Goal: Complete application form: Complete application form

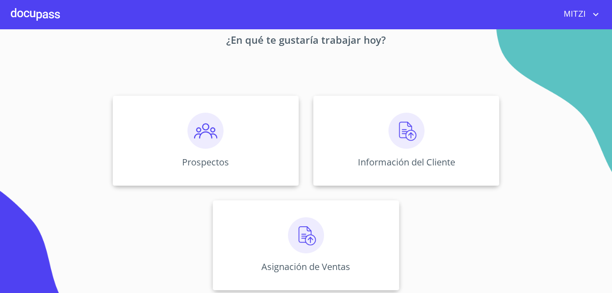
scroll to position [55, 0]
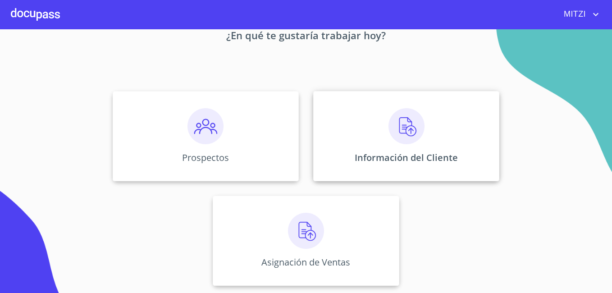
click at [404, 118] on img at bounding box center [407, 126] width 36 height 36
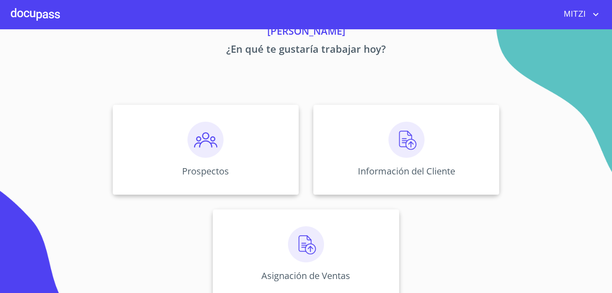
scroll to position [55, 0]
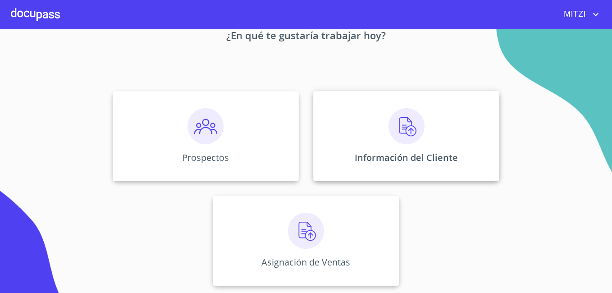
click at [390, 128] on img at bounding box center [407, 126] width 36 height 36
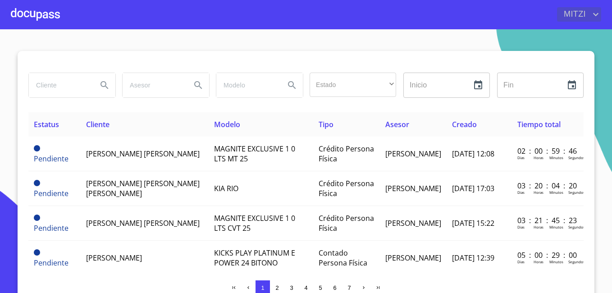
click at [594, 13] on icon "account of current user" at bounding box center [595, 14] width 11 height 11
click at [607, 287] on div at bounding box center [306, 146] width 612 height 293
click at [607, 287] on div "Salir" at bounding box center [306, 146] width 612 height 293
click at [607, 287] on body "MITZI Estado ​ ​ Inicio ​ Fin ​ Estatus Cliente Modelo Tipo Asesor Creado Tiemp…" at bounding box center [306, 146] width 612 height 293
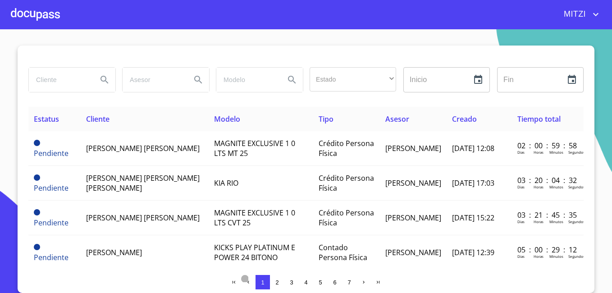
click at [247, 282] on icon "button" at bounding box center [249, 282] width 6 height 6
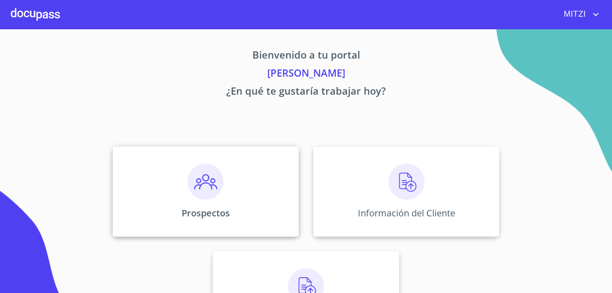
click at [189, 190] on img at bounding box center [206, 182] width 36 height 36
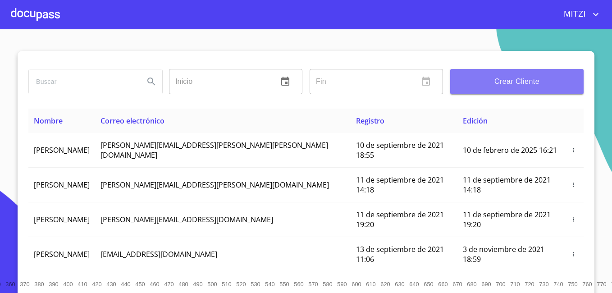
click at [488, 89] on button "Crear Cliente" at bounding box center [516, 81] width 133 height 25
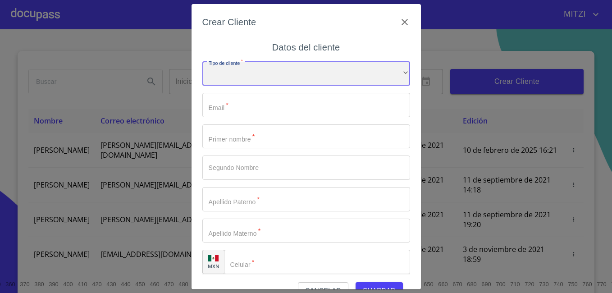
click at [239, 74] on div "​" at bounding box center [306, 74] width 208 height 24
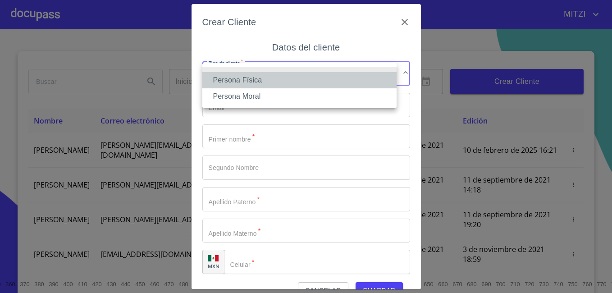
click at [274, 86] on li "Persona Física" at bounding box center [299, 80] width 194 height 16
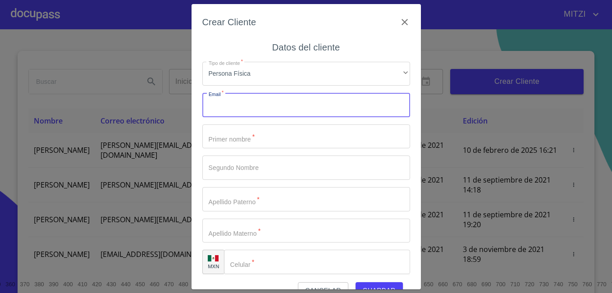
click at [294, 107] on input "Tipo de cliente   *" at bounding box center [306, 105] width 208 height 24
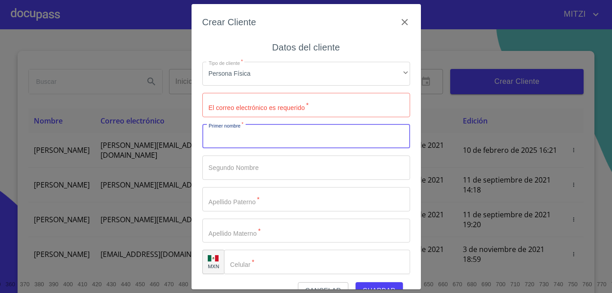
click at [256, 130] on input "Tipo de cliente   *" at bounding box center [306, 136] width 208 height 24
type input "HECTOR"
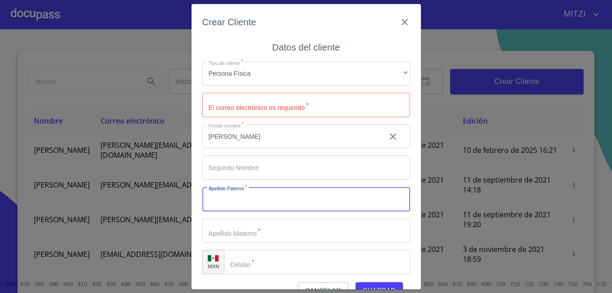
click at [247, 197] on input "Tipo de cliente   *" at bounding box center [306, 199] width 208 height 24
type input "HERNANDEZ"
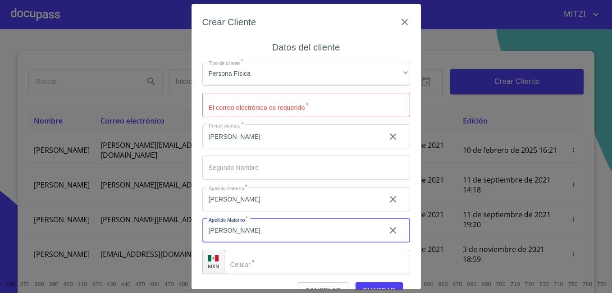
type input "RODRIGUEZ"
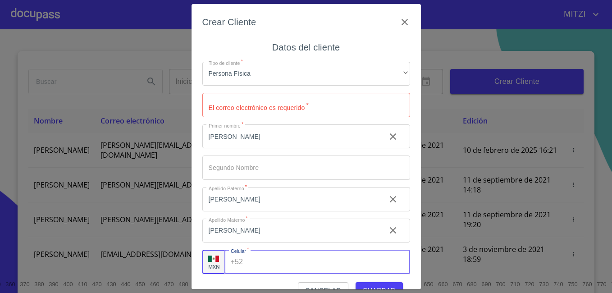
click at [332, 270] on input "Tipo de cliente   *" at bounding box center [328, 262] width 163 height 24
type input "[PHONE_NUMBER]"
click at [272, 108] on input "Tipo de cliente   *" at bounding box center [306, 105] width 208 height 24
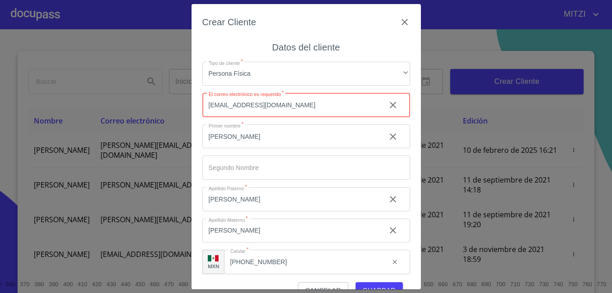
type input "osito2083@gmail.com"
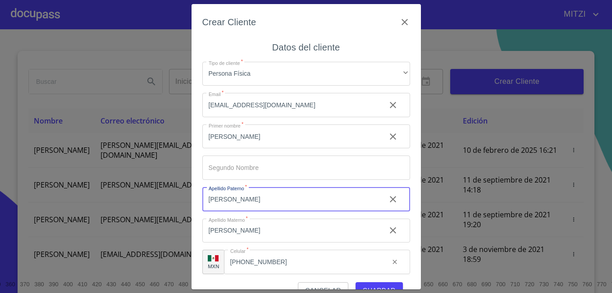
click at [322, 189] on input "[PERSON_NAME]" at bounding box center [290, 199] width 176 height 24
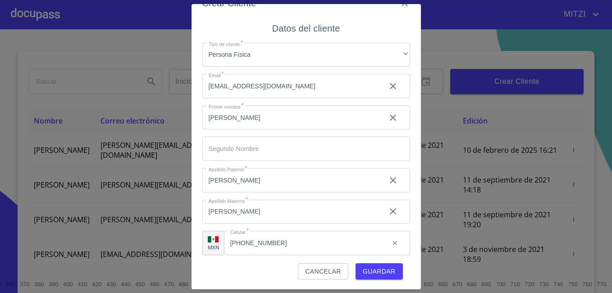
scroll to position [20, 0]
click at [384, 267] on span "Guardar" at bounding box center [379, 270] width 33 height 11
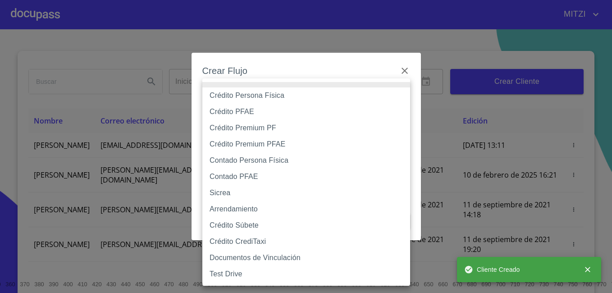
click at [394, 99] on body "MITZI Inicio ​ Fin ​ Crear Cliente Nombre Correo electrónico Registro Edición H…" at bounding box center [306, 146] width 612 height 293
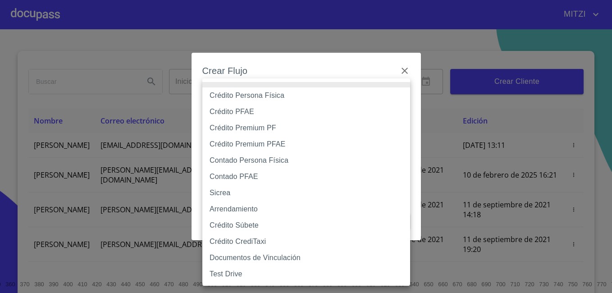
click at [406, 68] on div at bounding box center [306, 146] width 612 height 293
click at [405, 96] on body "MITZI Inicio ​ Fin ​ Crear Cliente Nombre Correo electrónico Registro Edición H…" at bounding box center [306, 146] width 612 height 293
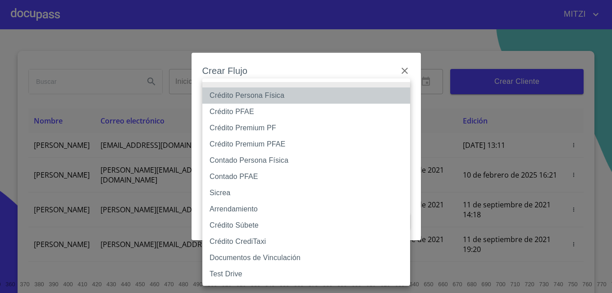
click at [267, 93] on li "Crédito Persona Física" at bounding box center [306, 95] width 208 height 16
type input "6009fb3c7d1714eb8809aa97"
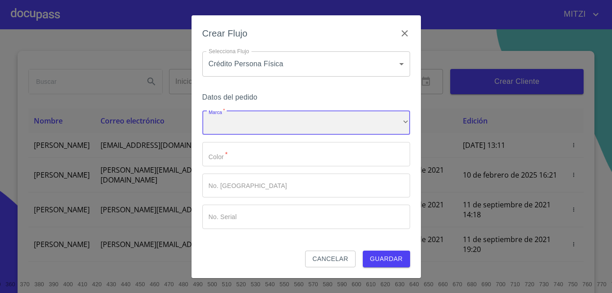
click at [316, 119] on div "​" at bounding box center [306, 123] width 208 height 24
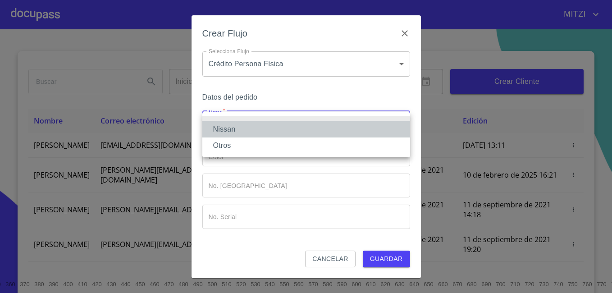
click at [316, 125] on li "Nissan" at bounding box center [306, 129] width 208 height 16
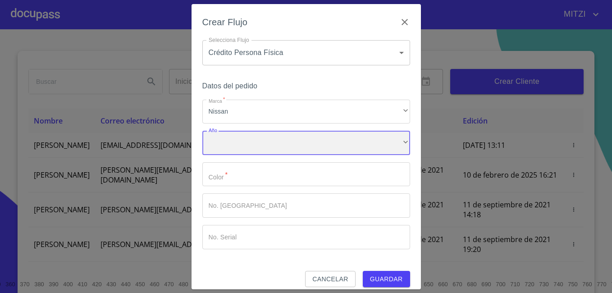
click at [368, 139] on div "​" at bounding box center [306, 143] width 208 height 24
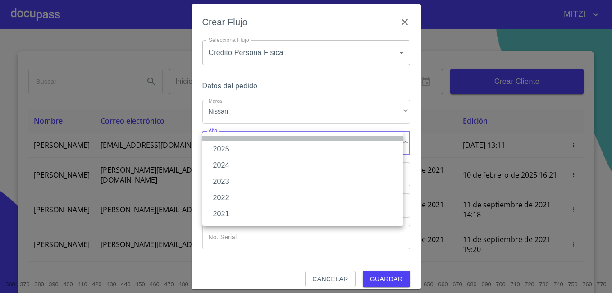
click at [357, 138] on li at bounding box center [302, 138] width 201 height 5
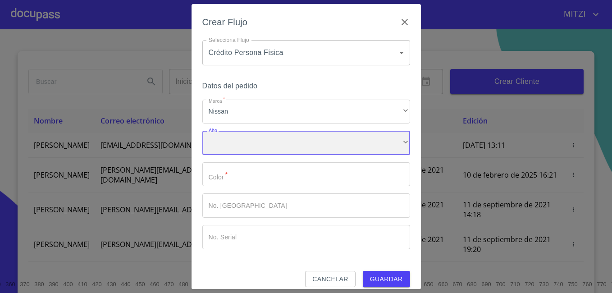
click at [357, 138] on div "​" at bounding box center [306, 143] width 208 height 24
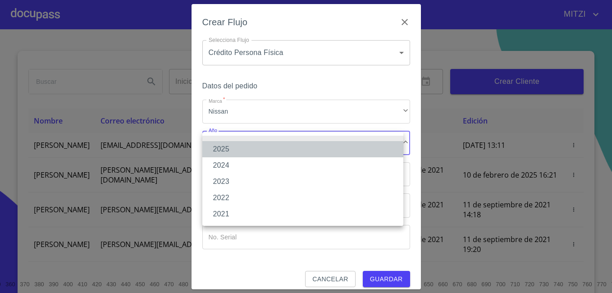
click at [356, 152] on li "2025" at bounding box center [302, 149] width 201 height 16
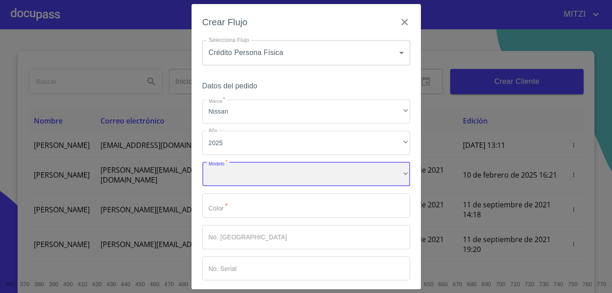
click at [382, 178] on div "​" at bounding box center [306, 174] width 208 height 24
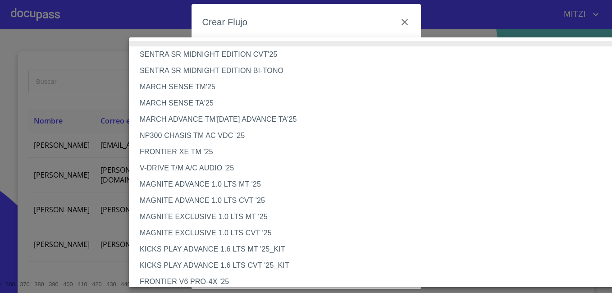
click at [605, 283] on div at bounding box center [306, 146] width 612 height 293
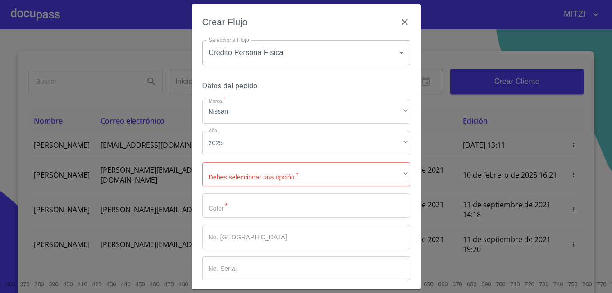
click at [605, 283] on div "SENTRA SR MIDNIGHT EDITION CVT'25 SENTRA SR MIDNIGHT EDITION BI-TONO MARCH SENS…" at bounding box center [306, 146] width 612 height 293
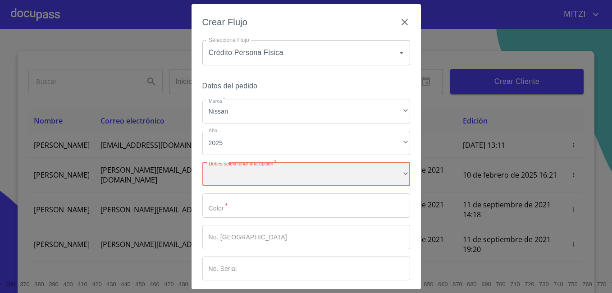
click at [378, 172] on div "​" at bounding box center [306, 174] width 208 height 24
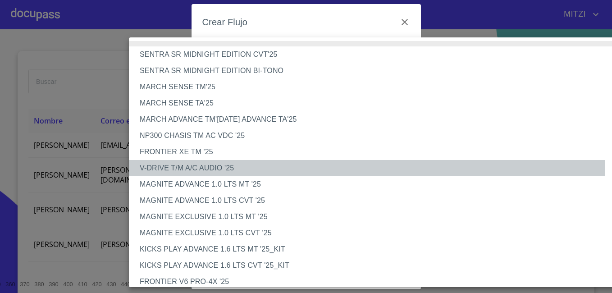
click at [219, 168] on li "V-DRIVE T/M A/C AUDIO '25" at bounding box center [380, 168] width 503 height 16
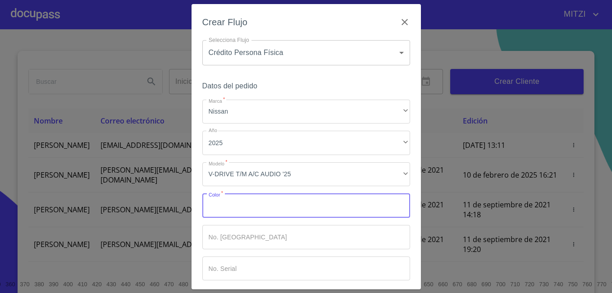
click at [307, 210] on input "Marca   *" at bounding box center [306, 205] width 208 height 24
type input "b"
type input "BLANCO"
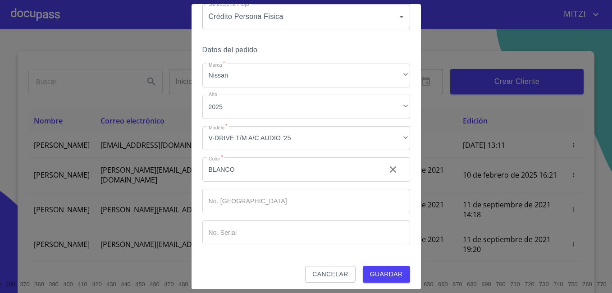
scroll to position [40, 0]
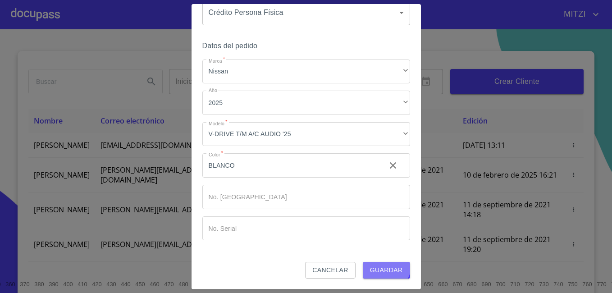
click at [380, 264] on button "Guardar" at bounding box center [386, 270] width 47 height 17
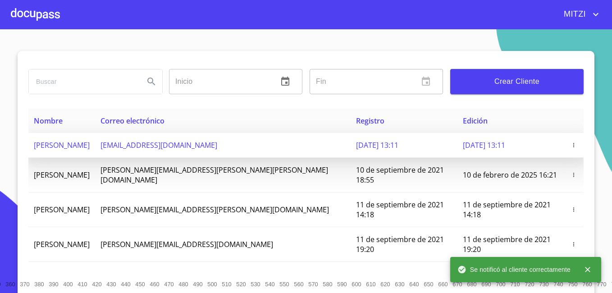
click at [77, 142] on span "HECTOR HERNANDEZ RODRIGUEZ" at bounding box center [62, 145] width 56 height 10
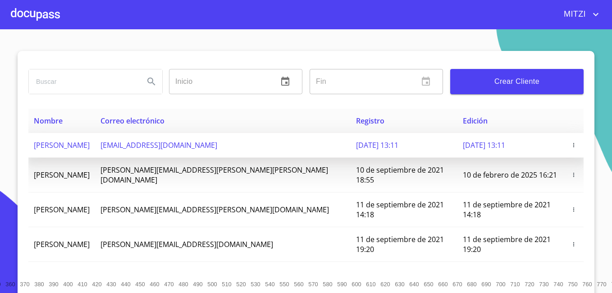
click at [77, 142] on span "HECTOR HERNANDEZ RODRIGUEZ" at bounding box center [62, 145] width 56 height 10
drag, startPoint x: 77, startPoint y: 142, endPoint x: 117, endPoint y: 152, distance: 41.4
click at [95, 152] on td "HECTOR HERNANDEZ RODRIGUEZ" at bounding box center [61, 145] width 67 height 25
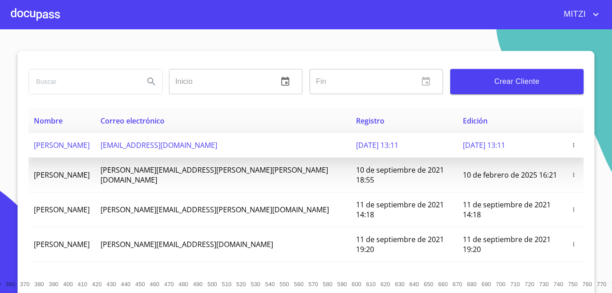
click at [356, 146] on span "15 de septiembre de 2025 13:11" at bounding box center [377, 145] width 42 height 10
click at [90, 146] on span "HECTOR HERNANDEZ RODRIGUEZ" at bounding box center [62, 145] width 56 height 10
drag, startPoint x: 119, startPoint y: 146, endPoint x: 206, endPoint y: 142, distance: 86.6
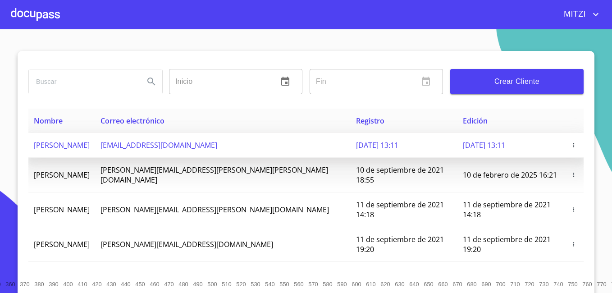
click at [206, 142] on span "osito2083@gmail.com" at bounding box center [159, 145] width 117 height 10
click at [463, 146] on span "15 de septiembre de 2025 13:11" at bounding box center [484, 145] width 42 height 10
click at [90, 145] on span "HECTOR HERNANDEZ RODRIGUEZ" at bounding box center [62, 145] width 56 height 10
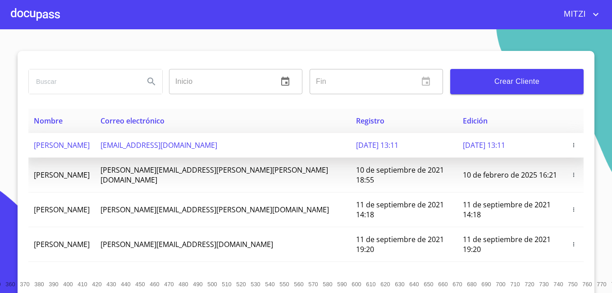
click at [90, 145] on span "HECTOR HERNANDEZ RODRIGUEZ" at bounding box center [62, 145] width 56 height 10
drag, startPoint x: 119, startPoint y: 145, endPoint x: 79, endPoint y: 143, distance: 40.6
click at [79, 143] on span "HECTOR HERNANDEZ RODRIGUEZ" at bounding box center [62, 145] width 56 height 10
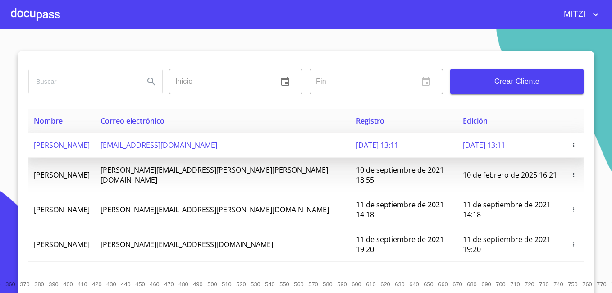
click at [465, 149] on span "15 de septiembre de 2025 13:11" at bounding box center [484, 145] width 42 height 10
click at [571, 142] on icon "button" at bounding box center [574, 145] width 6 height 6
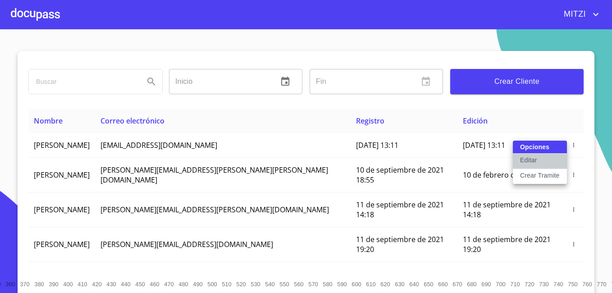
click at [552, 159] on button "Editar" at bounding box center [540, 161] width 54 height 15
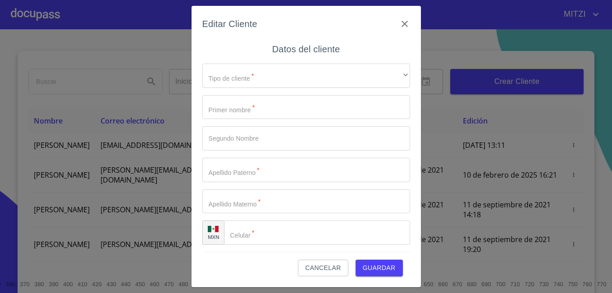
type input "HECTOR"
type input "HERNANDEZ"
type input "RODRIGUEZ"
type input "(33)13650406"
click at [610, 288] on div "Editar Cliente Datos del cliente Tipo de cliente   * Persona Física ​ Primer no…" at bounding box center [306, 146] width 612 height 293
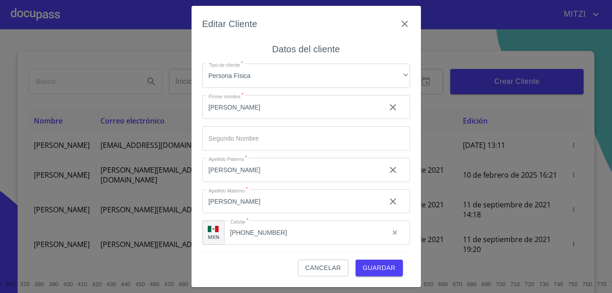
click at [610, 288] on div "Editar Cliente Datos del cliente Tipo de cliente   * Persona Física ​ Primer no…" at bounding box center [306, 146] width 612 height 293
click at [380, 272] on span "Guardar" at bounding box center [379, 267] width 33 height 11
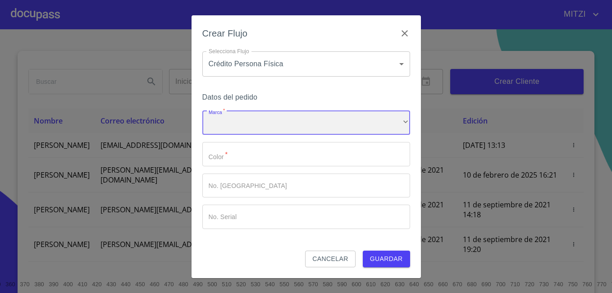
click at [313, 128] on div "​" at bounding box center [306, 123] width 208 height 24
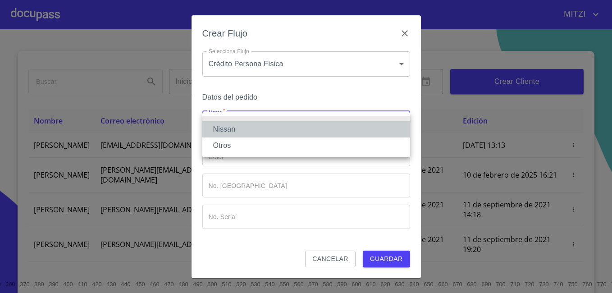
click at [310, 129] on li "Nissan" at bounding box center [306, 129] width 208 height 16
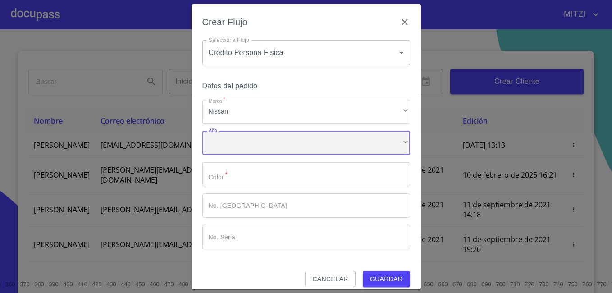
click at [313, 142] on div "​" at bounding box center [306, 143] width 208 height 24
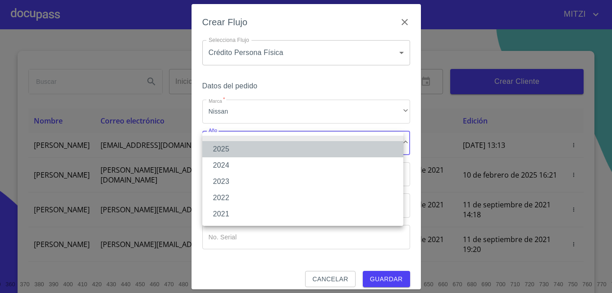
click at [313, 142] on li "2025" at bounding box center [302, 149] width 201 height 16
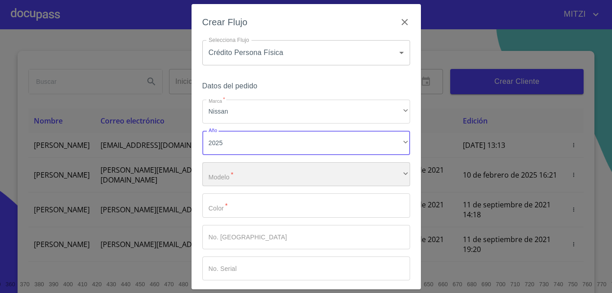
click at [310, 178] on div "​" at bounding box center [306, 174] width 208 height 24
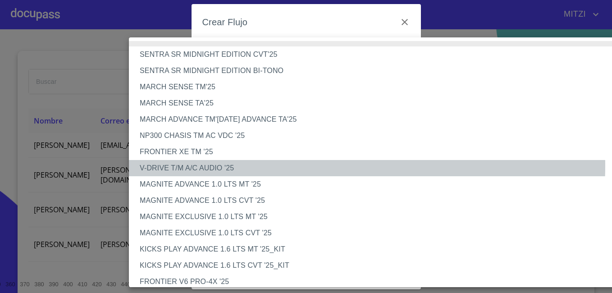
click at [268, 166] on li "V-DRIVE T/M A/C AUDIO '25" at bounding box center [380, 168] width 503 height 16
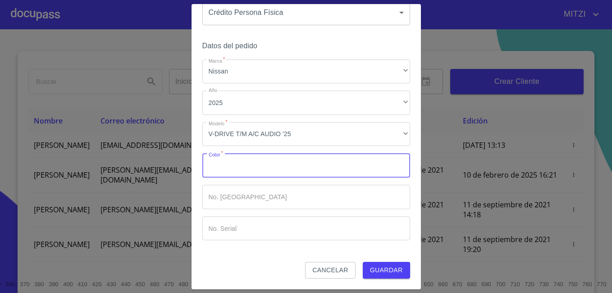
click at [261, 166] on input "Marca   *" at bounding box center [306, 165] width 208 height 24
type input "b"
type input "BLANCO"
click at [385, 273] on span "Guardar" at bounding box center [386, 270] width 33 height 11
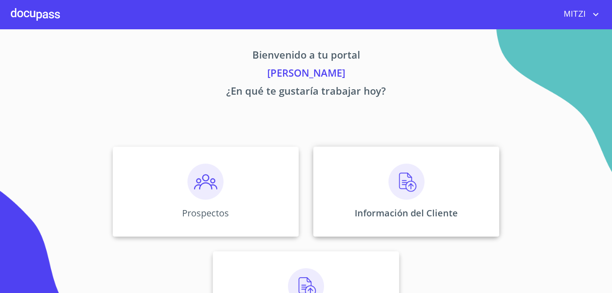
click at [407, 190] on img at bounding box center [407, 182] width 36 height 36
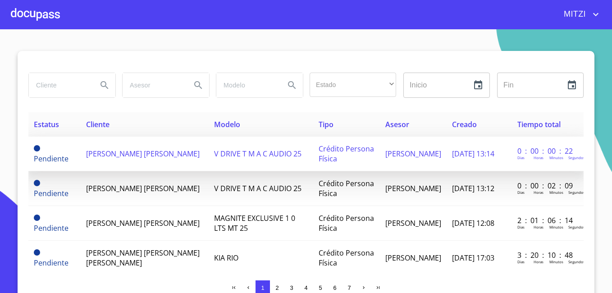
click at [114, 149] on span "[PERSON_NAME]" at bounding box center [143, 154] width 114 height 10
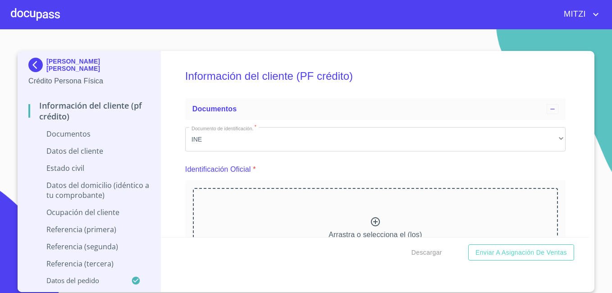
click at [370, 224] on icon at bounding box center [375, 221] width 11 height 11
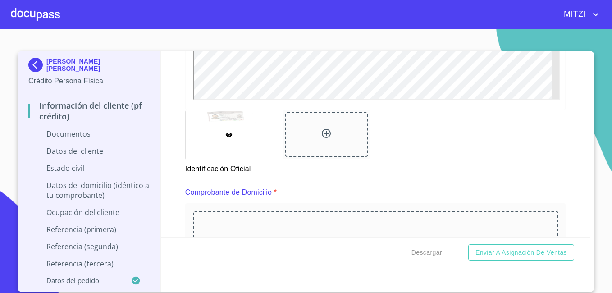
scroll to position [355, 0]
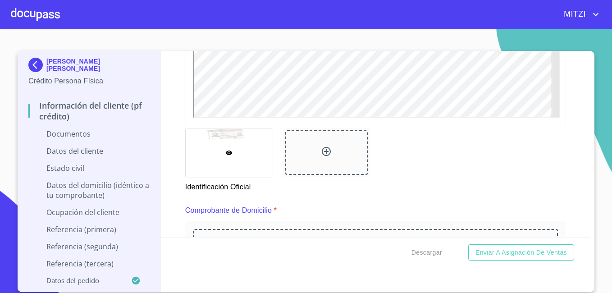
click at [590, 58] on div "Información del cliente (PF crédito) Documentos Documento de identificación.   …" at bounding box center [376, 144] width 430 height 186
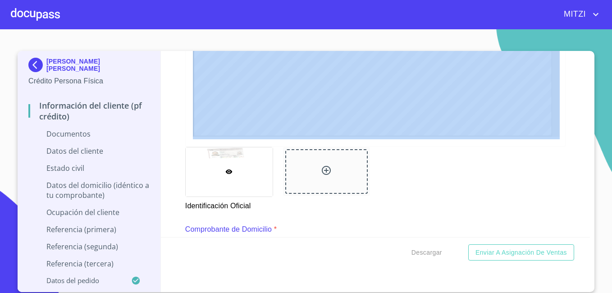
click at [590, 58] on div "Información del cliente (PF crédito) Documentos Documento de identificación.   …" at bounding box center [376, 144] width 430 height 186
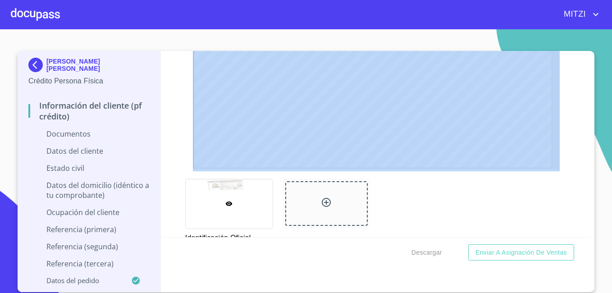
click at [590, 58] on div "Información del cliente (PF crédito) Documentos Documento de identificación.   …" at bounding box center [376, 144] width 430 height 186
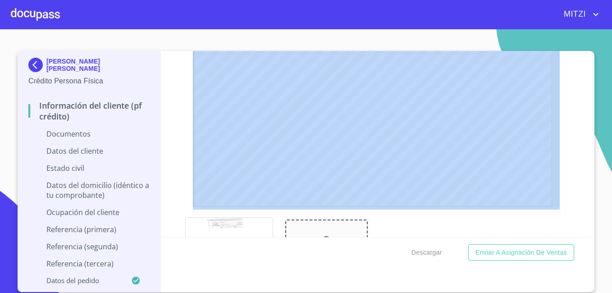
click at [590, 58] on div "Información del cliente (PF crédito) Documentos Documento de identificación.   …" at bounding box center [376, 144] width 430 height 186
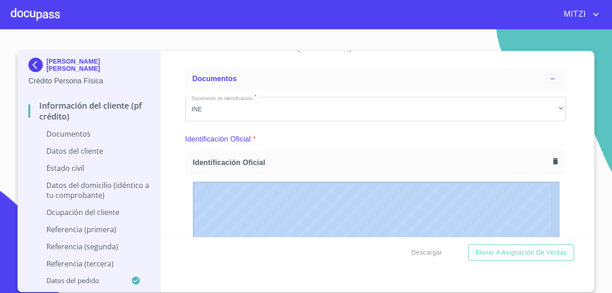
scroll to position [0, 0]
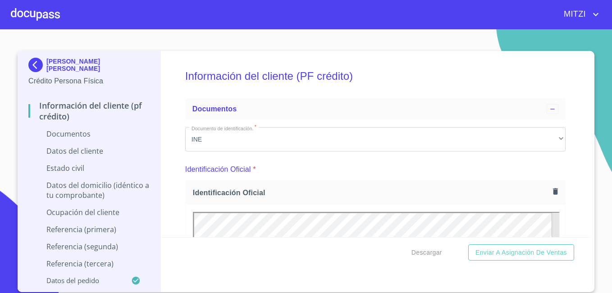
drag, startPoint x: 590, startPoint y: 58, endPoint x: 534, endPoint y: 71, distance: 56.9
click at [534, 71] on h5 "Información del cliente (PF crédito)" at bounding box center [375, 76] width 380 height 37
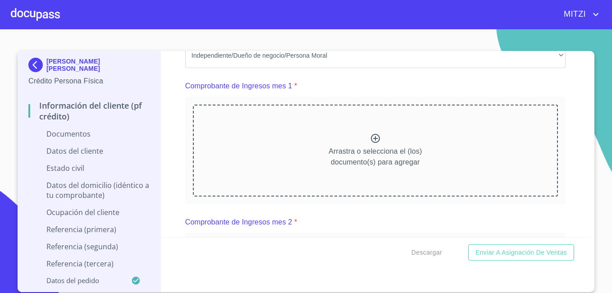
scroll to position [631, 0]
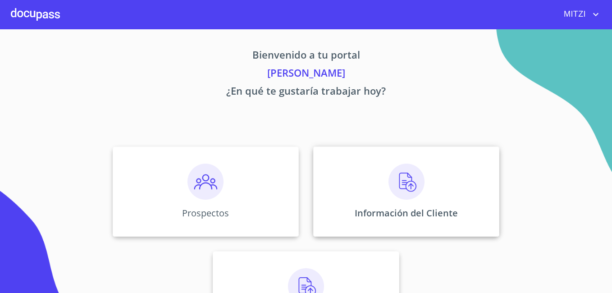
click at [395, 203] on div "Información del Cliente" at bounding box center [406, 191] width 186 height 90
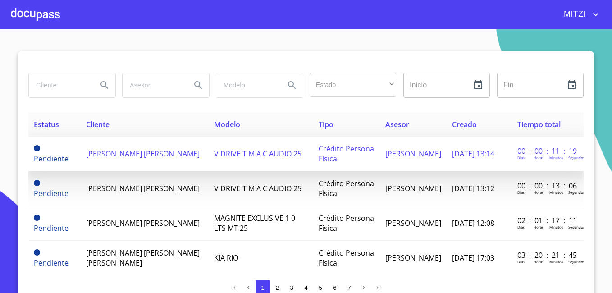
click at [99, 149] on span "[PERSON_NAME] [PERSON_NAME]" at bounding box center [143, 154] width 114 height 10
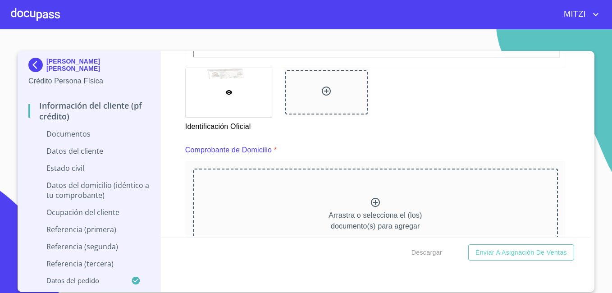
scroll to position [451, 0]
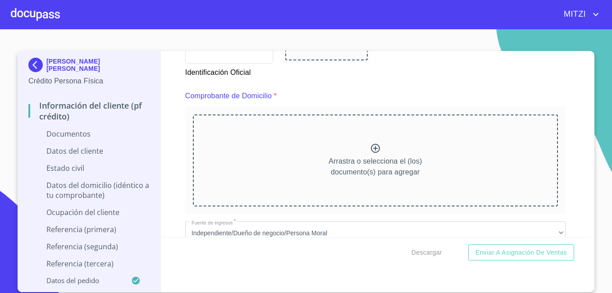
click at [371, 144] on icon at bounding box center [375, 148] width 9 height 9
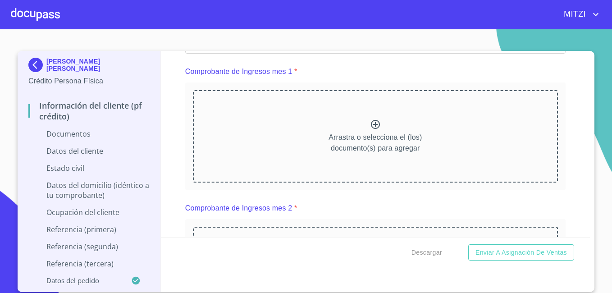
scroll to position [889, 0]
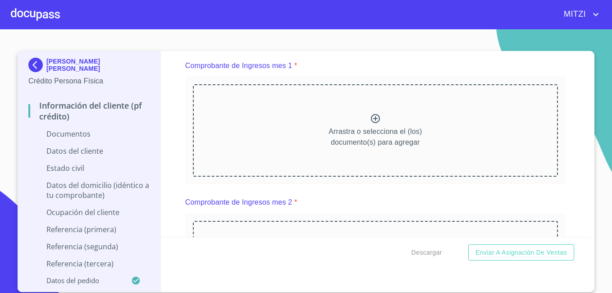
click at [373, 124] on icon at bounding box center [375, 118] width 11 height 11
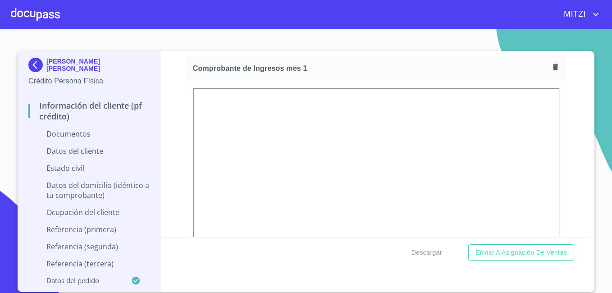
scroll to position [1214, 0]
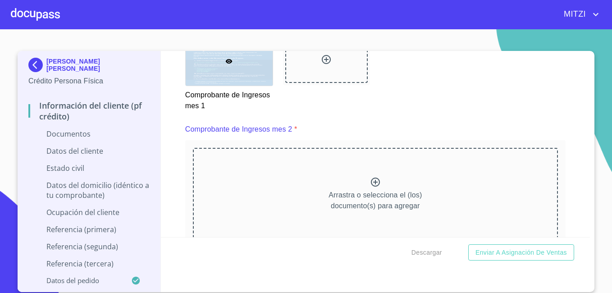
click at [365, 197] on div "Arrastra o selecciona el (los) documento(s) para agregar" at bounding box center [375, 194] width 365 height 92
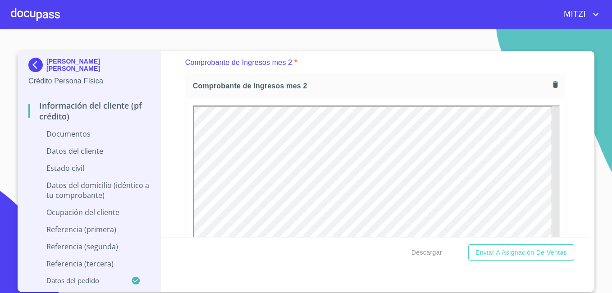
scroll to position [1280, 0]
click at [592, 224] on div "[PERSON_NAME] [PERSON_NAME] Crédito Persona Física Información del cliente (PF …" at bounding box center [306, 171] width 577 height 241
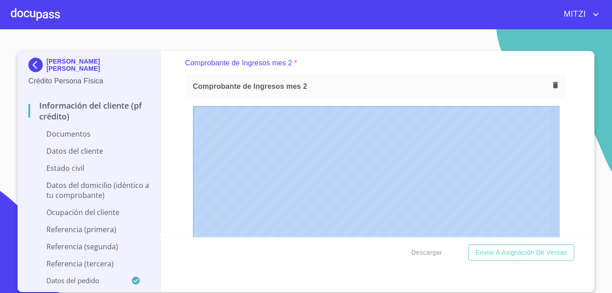
click at [592, 224] on div "[PERSON_NAME] [PERSON_NAME] Crédito Persona Física Información del cliente (PF …" at bounding box center [306, 171] width 577 height 241
click at [592, 224] on div "HECTOR HERNANDEZ RODRIGUEZ Crédito Persona Física Información del cliente (PF c…" at bounding box center [306, 171] width 577 height 241
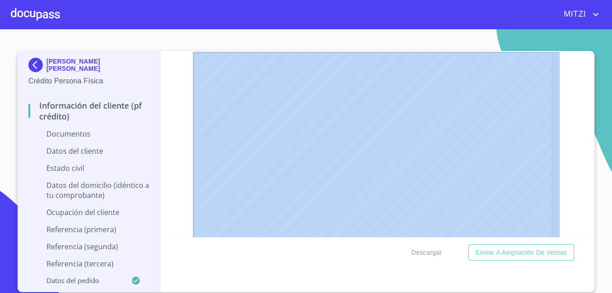
scroll to position [1250, 0]
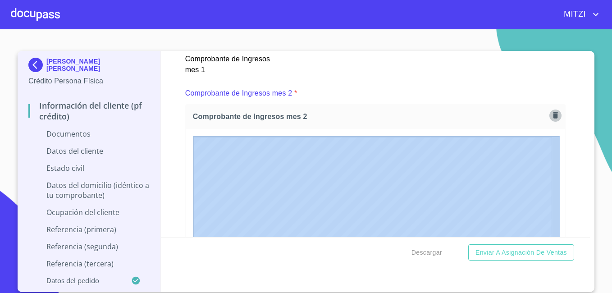
click at [553, 119] on icon "button" at bounding box center [555, 115] width 5 height 6
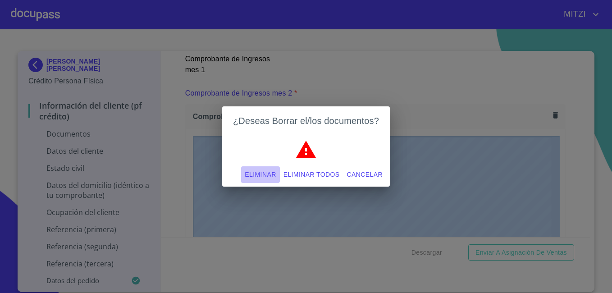
click at [265, 168] on button "Eliminar" at bounding box center [260, 174] width 38 height 17
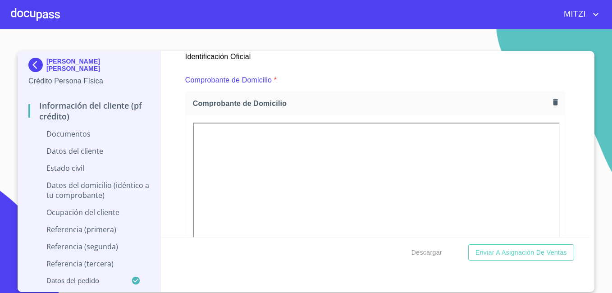
scroll to position [457, 0]
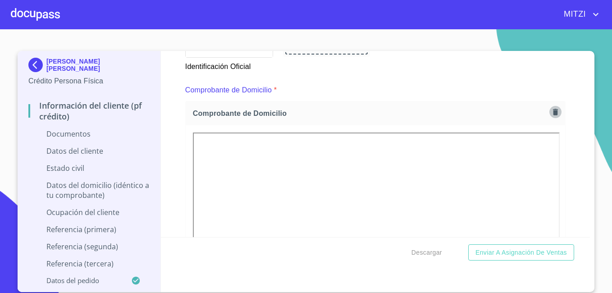
click at [553, 109] on icon "button" at bounding box center [555, 112] width 5 height 6
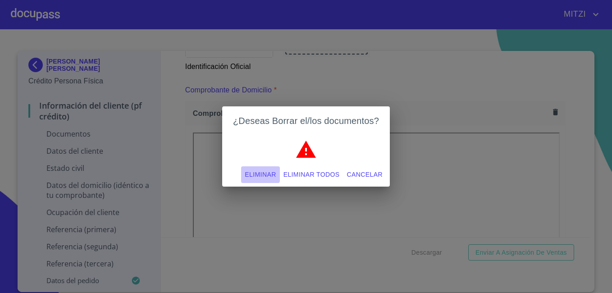
click at [263, 172] on span "Eliminar" at bounding box center [260, 174] width 31 height 11
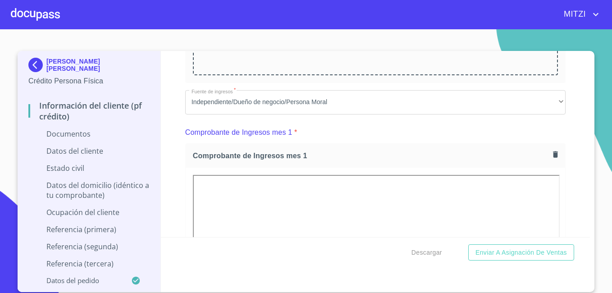
scroll to position [583, 0]
click at [553, 152] on icon "button" at bounding box center [555, 153] width 5 height 6
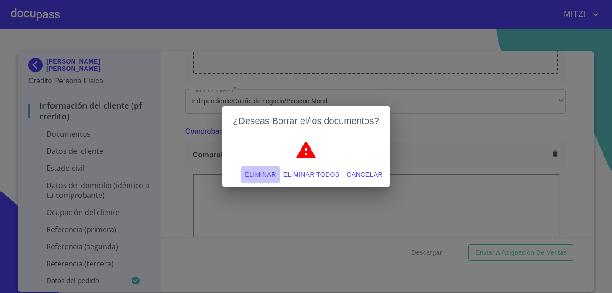
click at [270, 167] on button "Eliminar" at bounding box center [260, 174] width 38 height 17
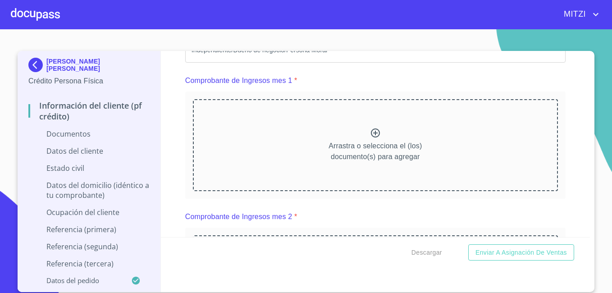
scroll to position [637, 0]
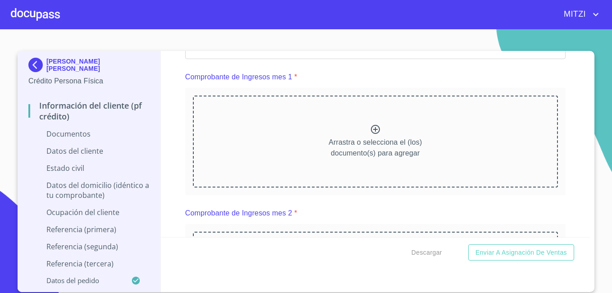
click at [371, 135] on icon at bounding box center [375, 129] width 11 height 11
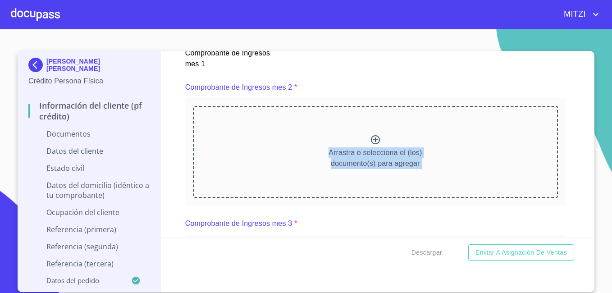
scroll to position [1040, 0]
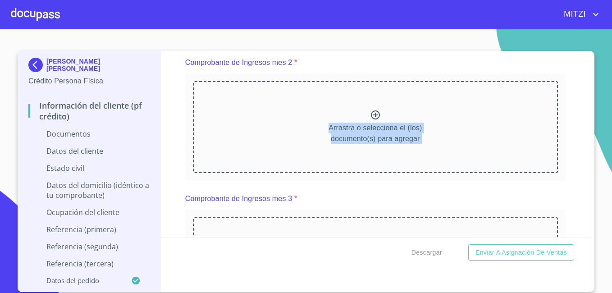
click at [371, 113] on icon at bounding box center [375, 114] width 9 height 9
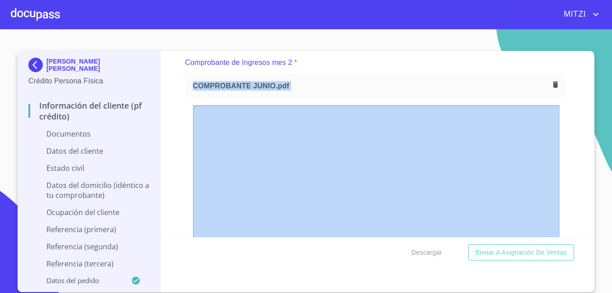
click at [590, 230] on div "Información del cliente (PF crédito) Documentos Documento de identificación.   …" at bounding box center [376, 144] width 430 height 186
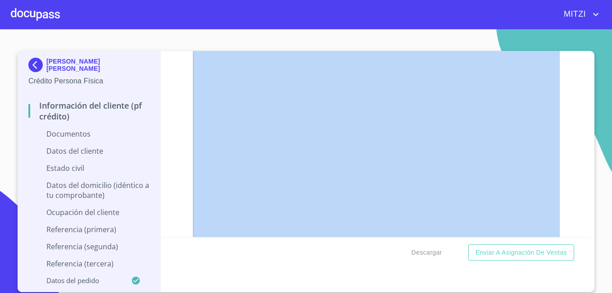
click at [590, 230] on div "Información del cliente (PF crédito) Documentos Documento de identificación.   …" at bounding box center [376, 144] width 430 height 186
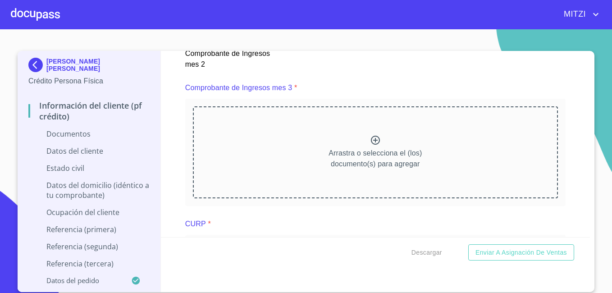
scroll to position [1445, 0]
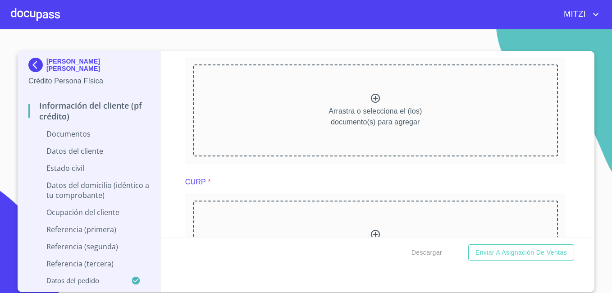
click at [372, 96] on icon at bounding box center [375, 98] width 11 height 11
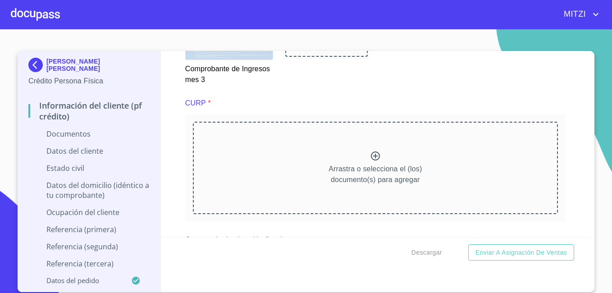
scroll to position [1769, 0]
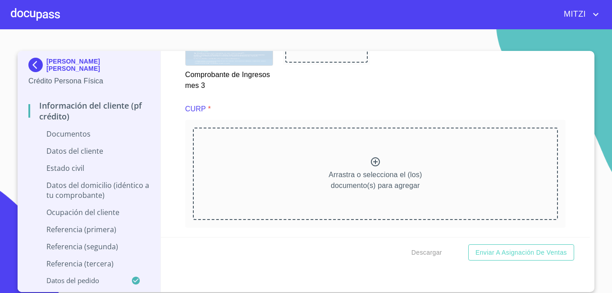
click at [374, 163] on icon at bounding box center [375, 161] width 11 height 11
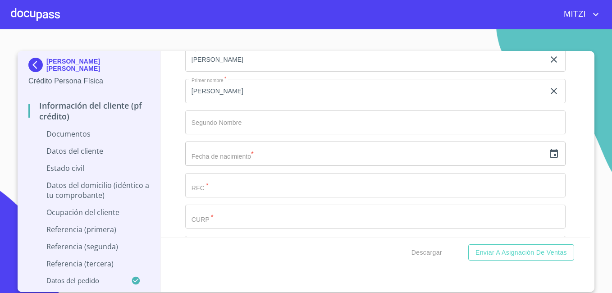
scroll to position [2400, 0]
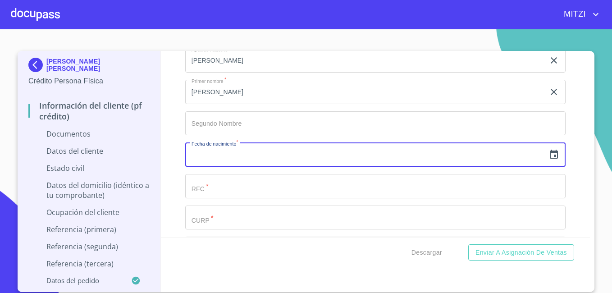
click at [259, 156] on input "text" at bounding box center [365, 154] width 360 height 24
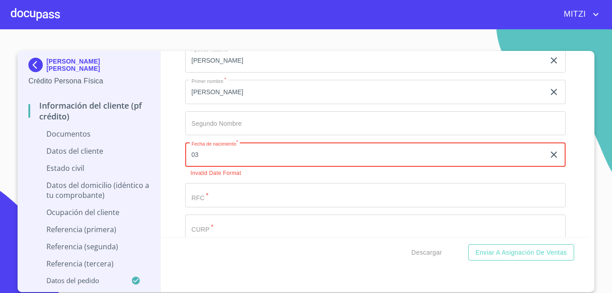
type input "0_"
type input "20"
click at [438, 160] on input "20" at bounding box center [366, 154] width 363 height 24
click at [236, 156] on input "text" at bounding box center [365, 154] width 360 height 24
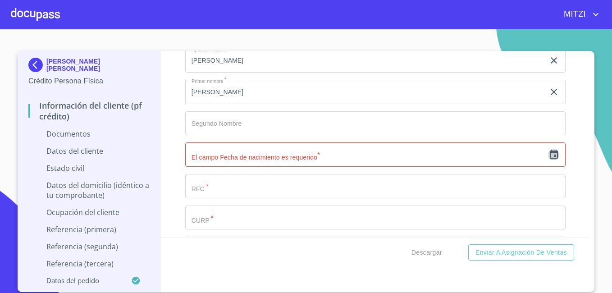
click at [550, 150] on icon "button" at bounding box center [554, 154] width 8 height 9
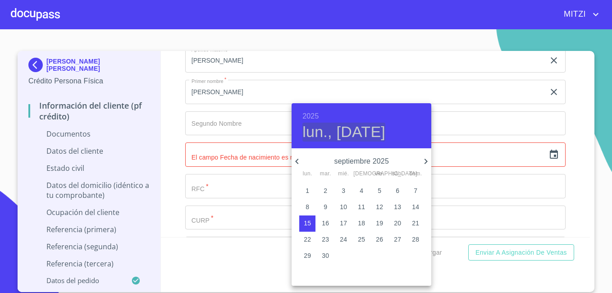
click at [343, 128] on h4 "lun., sep. 15" at bounding box center [343, 132] width 83 height 19
click at [378, 131] on h4 "lun., sep. 15" at bounding box center [343, 132] width 83 height 19
click at [312, 132] on h4 "lun., sep. 15" at bounding box center [343, 132] width 83 height 19
click at [315, 115] on h6 "2025" at bounding box center [310, 116] width 16 height 13
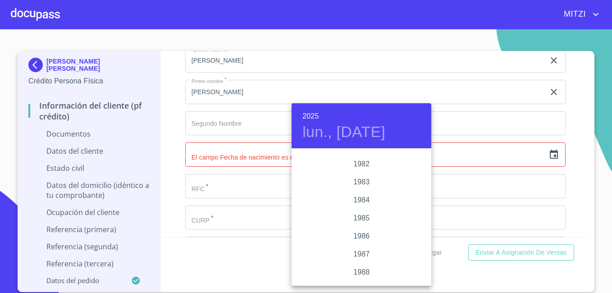
scroll to position [1022, 0]
click at [363, 178] on div "1983" at bounding box center [362, 183] width 140 height 18
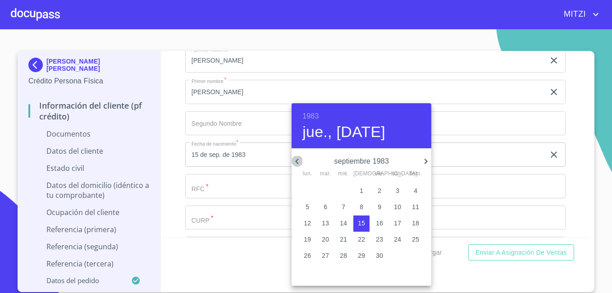
click at [297, 163] on icon "button" at bounding box center [296, 161] width 3 height 5
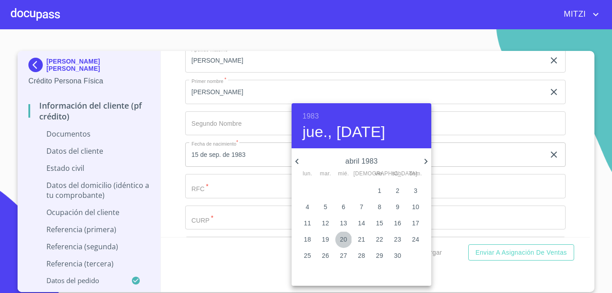
click at [342, 238] on p "20" at bounding box center [343, 239] width 7 height 9
type input "20 de abr. de 1983"
click at [261, 187] on div at bounding box center [306, 146] width 612 height 293
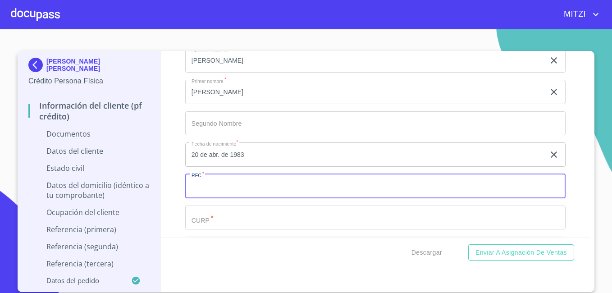
click at [261, 187] on input "Documento de identificación.   *" at bounding box center [375, 186] width 380 height 24
type input "HERH830420"
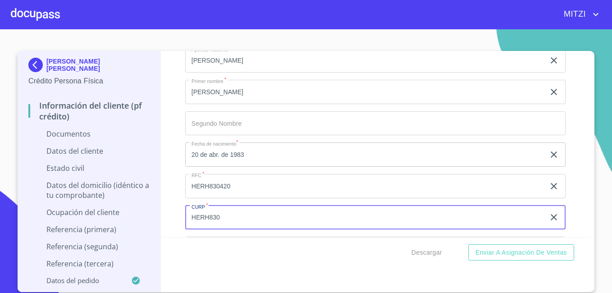
type input "HERH830"
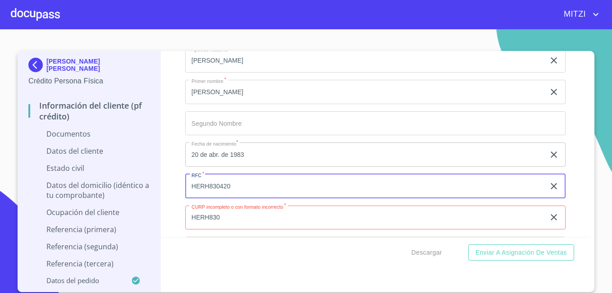
click at [253, 195] on input "HERH830420" at bounding box center [365, 186] width 360 height 24
type input "HERH830420JM2"
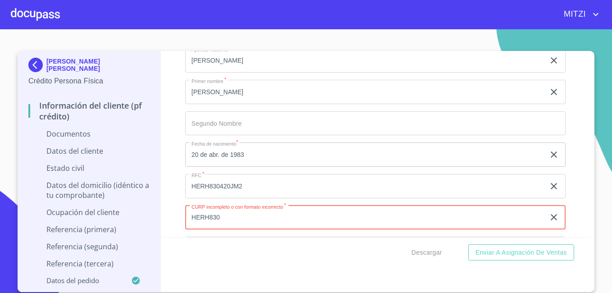
click at [241, 221] on input "HERH830" at bounding box center [365, 218] width 360 height 24
type input "HERH830420HJCRDC09"
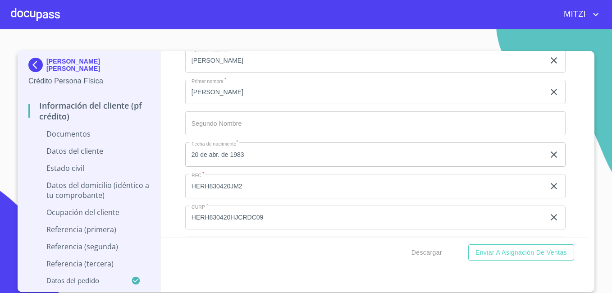
click at [345, 264] on div "Descargar Enviar a Asignación de Ventas" at bounding box center [376, 252] width 430 height 31
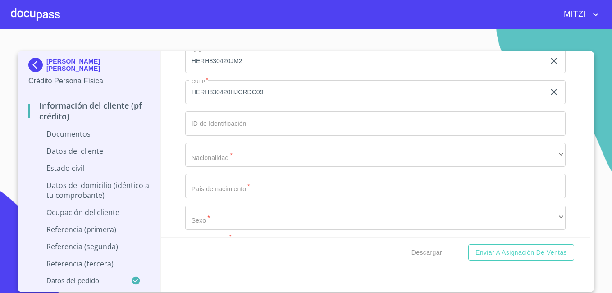
scroll to position [2544, 0]
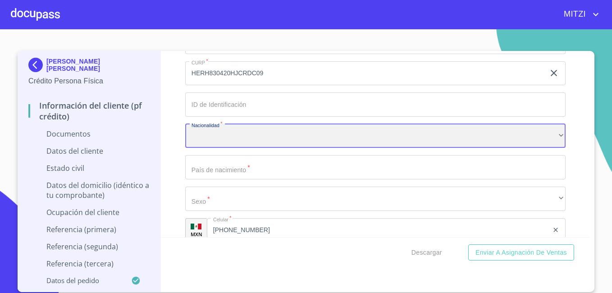
click at [460, 130] on div "​" at bounding box center [375, 136] width 380 height 24
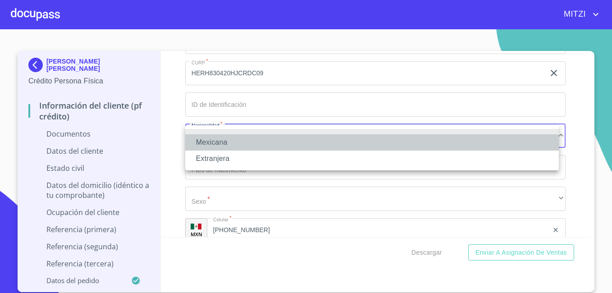
click at [428, 137] on li "Mexicana" at bounding box center [372, 142] width 374 height 16
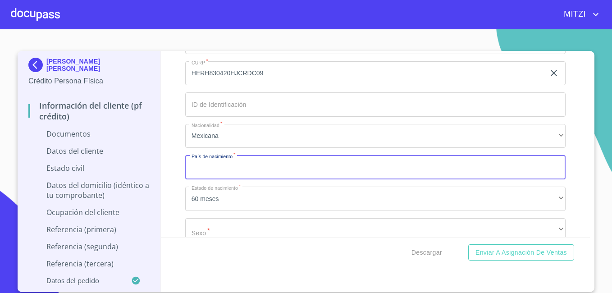
click at [503, 169] on input "Documento de identificación.   *" at bounding box center [375, 167] width 380 height 24
type input "MEXICO"
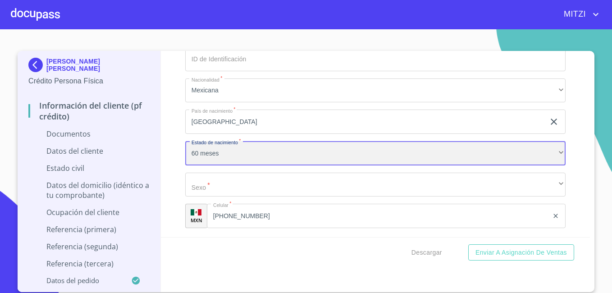
scroll to position [2599, 0]
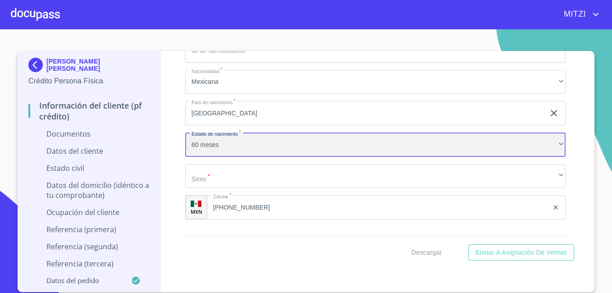
click at [382, 149] on div "60 meses" at bounding box center [375, 145] width 380 height 24
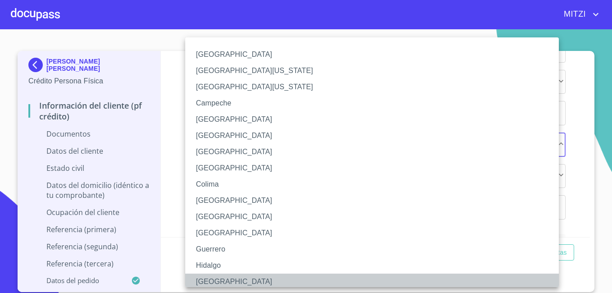
click at [384, 282] on li "Jalisco" at bounding box center [375, 282] width 380 height 16
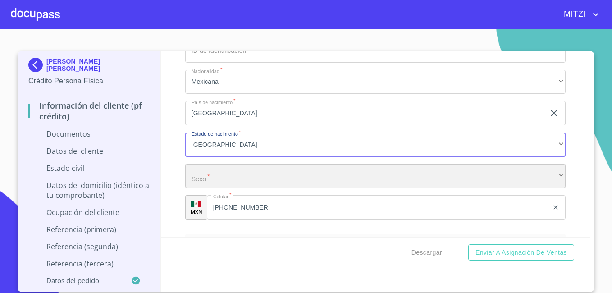
click at [308, 165] on div "​" at bounding box center [375, 176] width 380 height 24
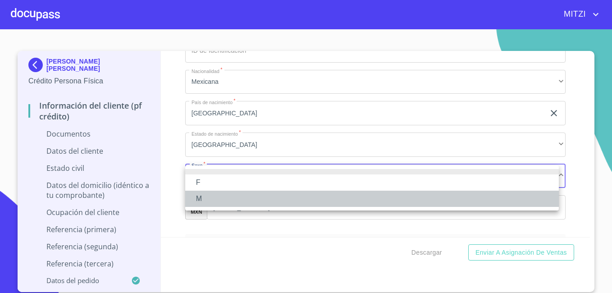
click at [280, 203] on li "M" at bounding box center [372, 199] width 374 height 16
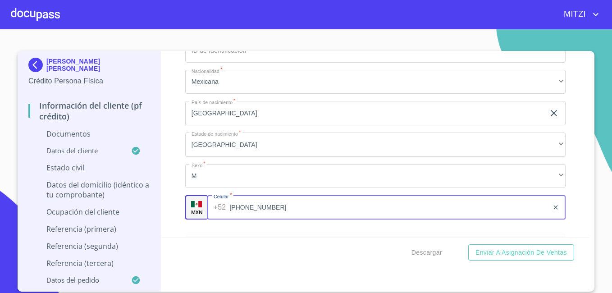
click at [280, 203] on input "(33)13650406" at bounding box center [388, 207] width 319 height 24
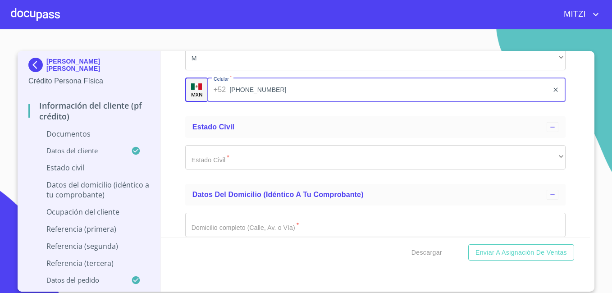
scroll to position [2731, 0]
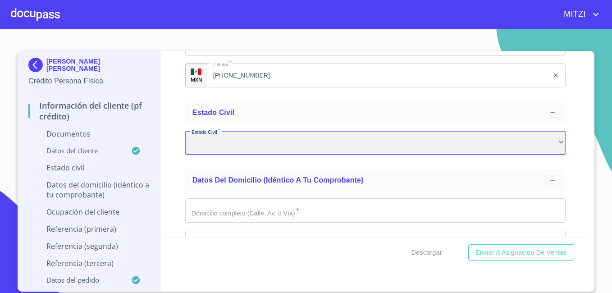
click at [472, 147] on div "​" at bounding box center [375, 143] width 380 height 24
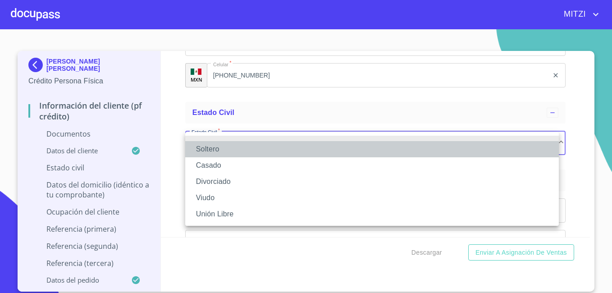
click at [458, 146] on li "Soltero" at bounding box center [372, 149] width 374 height 16
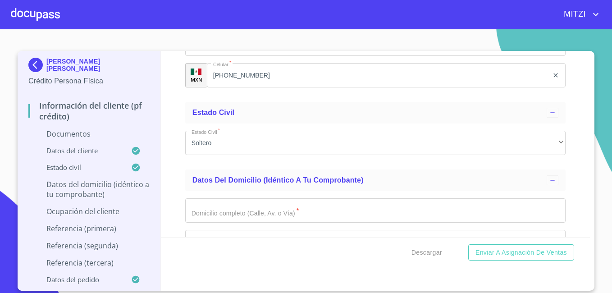
click at [458, 146] on li "Soltero" at bounding box center [326, 141] width 280 height 9
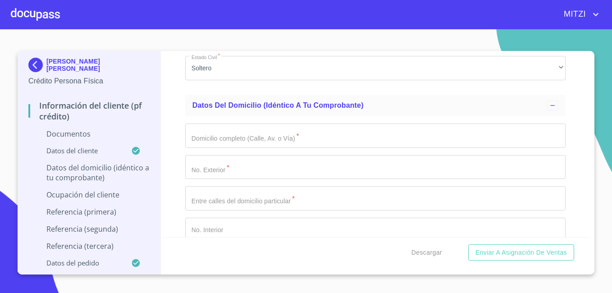
scroll to position [2821, 0]
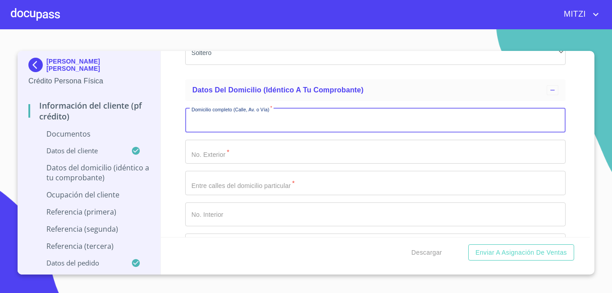
click at [247, 122] on input "Documento de identificación.   *" at bounding box center [375, 120] width 380 height 24
type input "12 DE OCTUBRE"
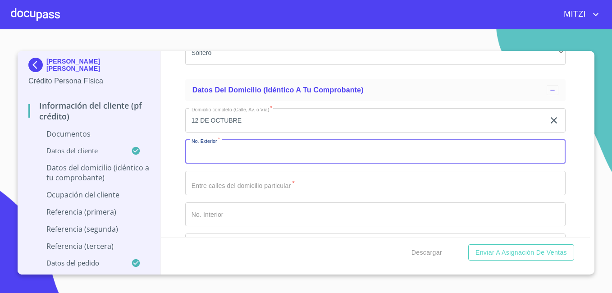
click at [210, 152] on input "Documento de identificación.   *" at bounding box center [375, 152] width 380 height 24
type input "11"
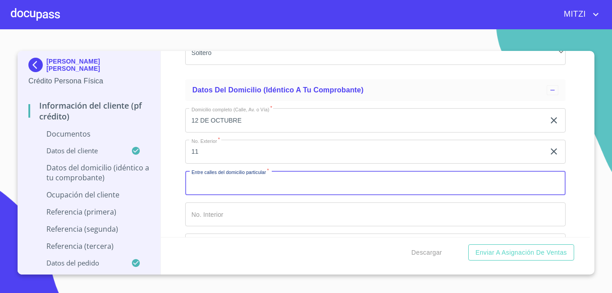
click at [200, 190] on input "Documento de identificación.   *" at bounding box center [375, 183] width 380 height 24
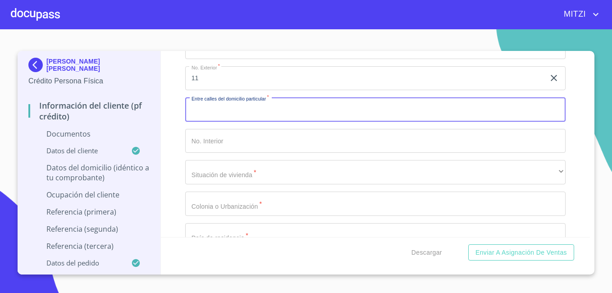
scroll to position [2911, 0]
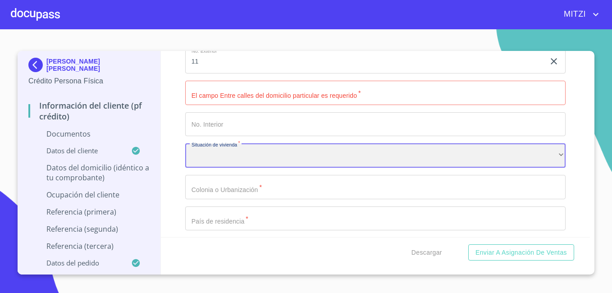
click at [229, 161] on div "​" at bounding box center [375, 155] width 380 height 24
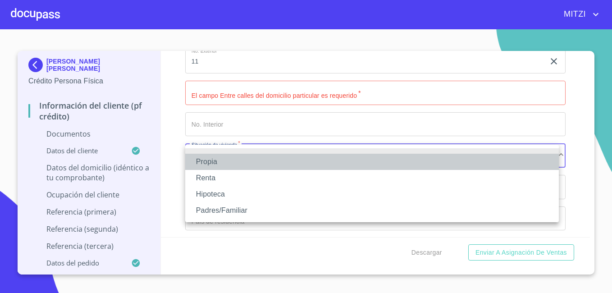
click at [229, 161] on li "Propia" at bounding box center [372, 162] width 374 height 16
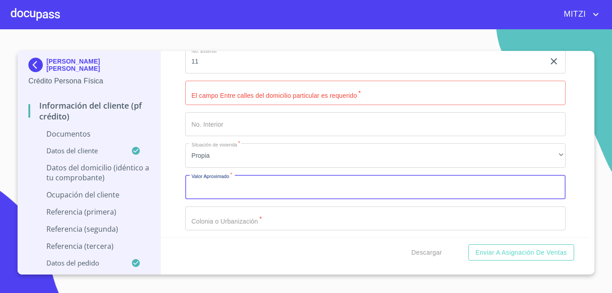
click at [262, 192] on input "Documento de identificación.   *" at bounding box center [375, 187] width 380 height 24
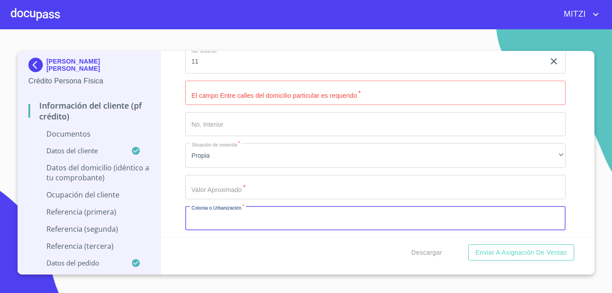
click at [265, 224] on input "Documento de identificación.   *" at bounding box center [375, 218] width 380 height 24
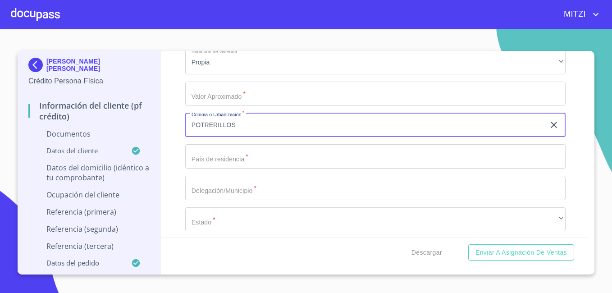
scroll to position [3019, 0]
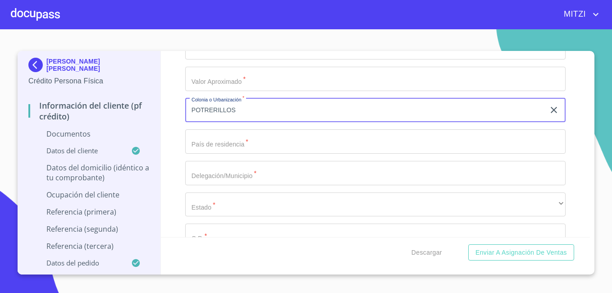
type input "POTRERILLOS"
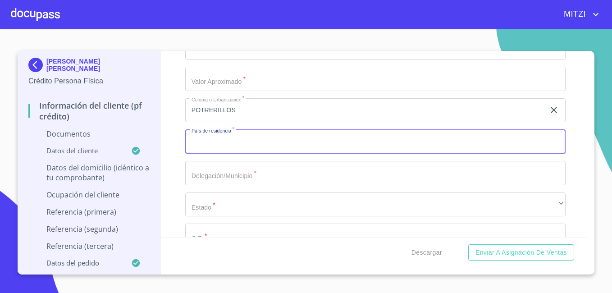
click at [479, 144] on input "Documento de identificación.   *" at bounding box center [375, 141] width 380 height 24
type input "MEXICO"
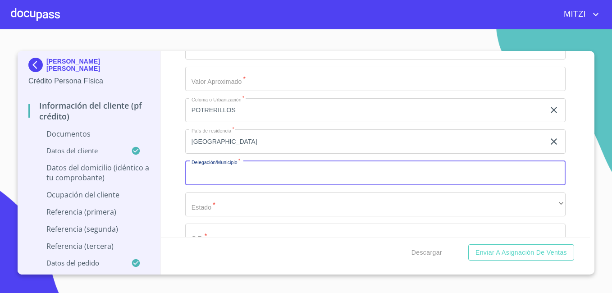
click at [537, 173] on input "Documento de identificación.   *" at bounding box center [375, 173] width 380 height 24
type input "JOCOT"
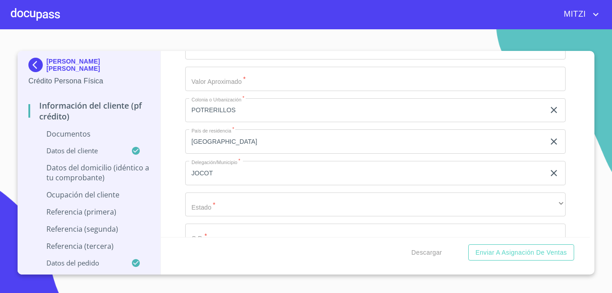
click at [590, 57] on div "Información del cliente (PF crédito) Documentos Documento de identificación.   …" at bounding box center [376, 144] width 430 height 186
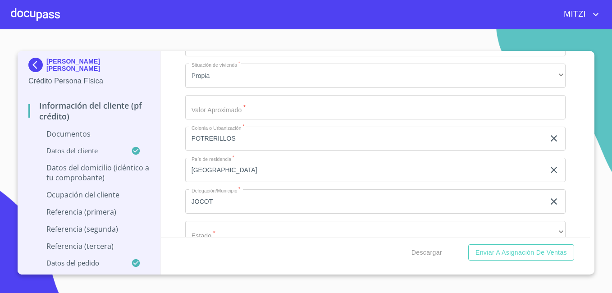
click at [590, 57] on div "Información del cliente (PF crédito) Documentos Documento de identificación.   …" at bounding box center [376, 144] width 430 height 186
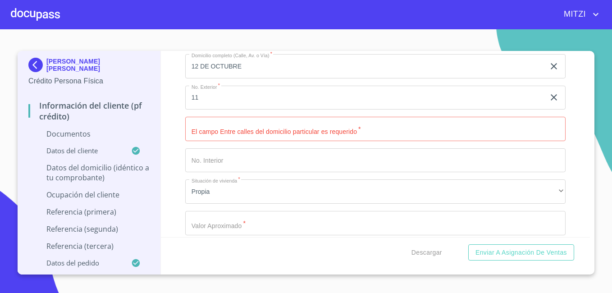
click at [590, 57] on div "Información del cliente (PF crédito) Documentos Documento de identificación.   …" at bounding box center [376, 144] width 430 height 186
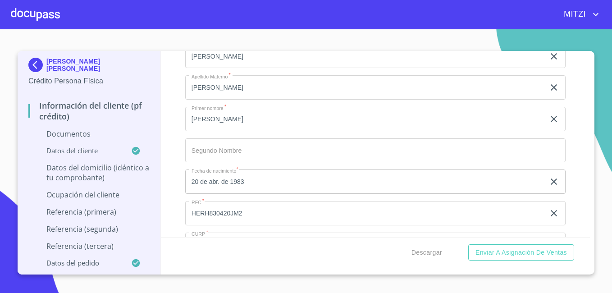
click at [612, 258] on html "MITZI HECTOR HERNANDEZ RODRIGUEZ Crédito Persona Física Información del cliente…" at bounding box center [306, 146] width 612 height 293
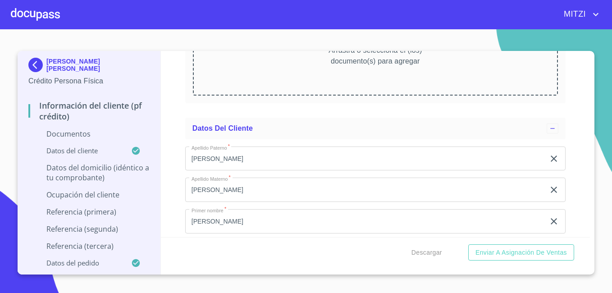
click at [612, 258] on html "MITZI HECTOR HERNANDEZ RODRIGUEZ Crédito Persona Física Información del cliente…" at bounding box center [306, 146] width 612 height 293
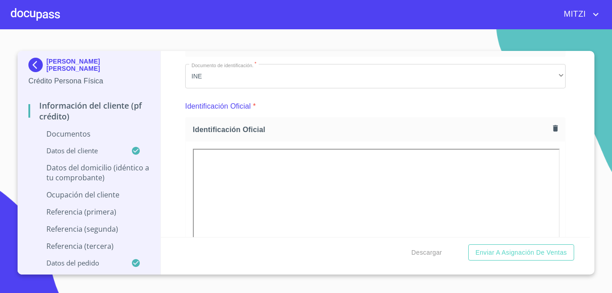
scroll to position [66, 0]
click at [596, 117] on section "HECTOR HERNANDEZ RODRIGUEZ Crédito Persona Física Información del cliente (PF c…" at bounding box center [306, 161] width 612 height 264
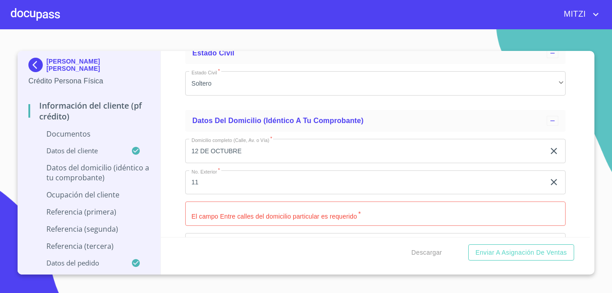
scroll to position [2897, 0]
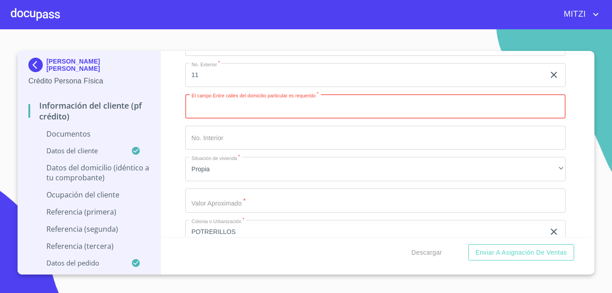
click at [285, 111] on input "Documento de identificación.   *" at bounding box center [375, 106] width 380 height 24
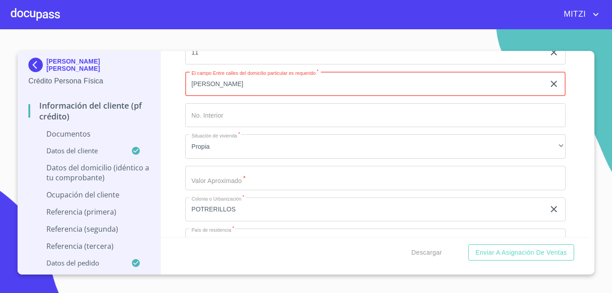
scroll to position [2933, 0]
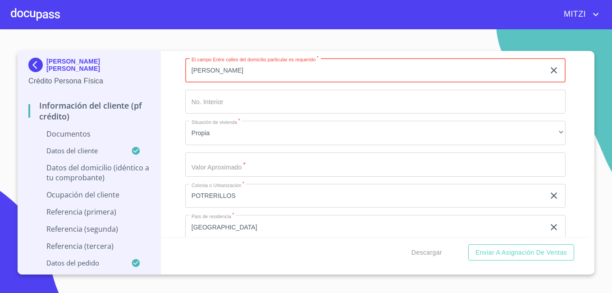
type input "BENITO JUAREZ"
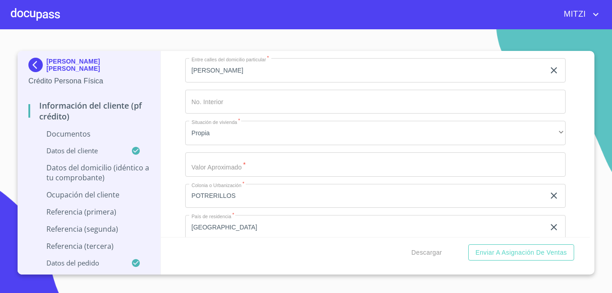
click at [449, 209] on div "Domicilio completo (Calle, Av. o Vía)   * 12 DE OCTUBRE ​ No. Exterior   * 11 …" at bounding box center [375, 180] width 380 height 384
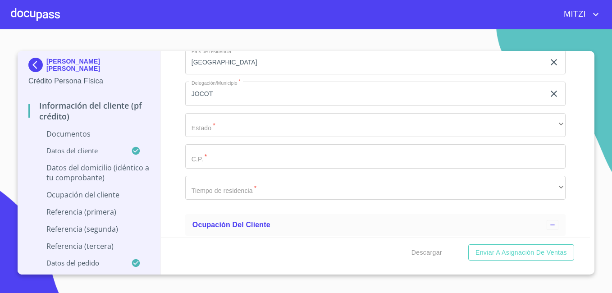
scroll to position [3114, 0]
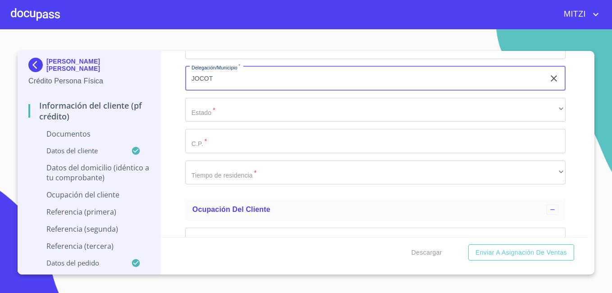
click at [264, 74] on input "JOCOT" at bounding box center [365, 78] width 360 height 24
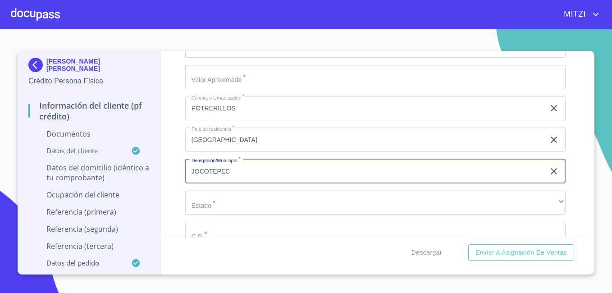
scroll to position [3006, 0]
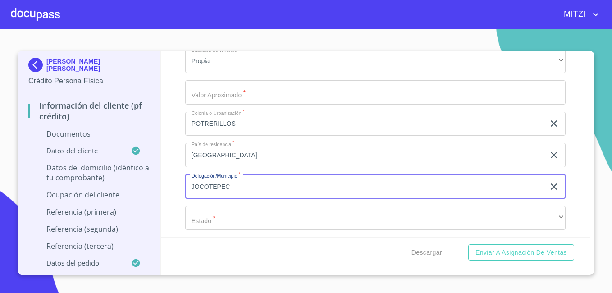
type input "JOCOTEPEC"
click at [282, 92] on input "Documento de identificación.   *" at bounding box center [375, 92] width 380 height 24
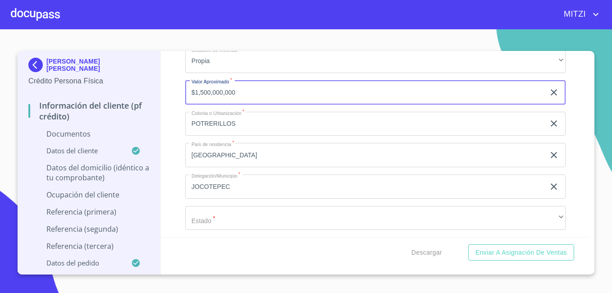
type input "$1,500,000,000"
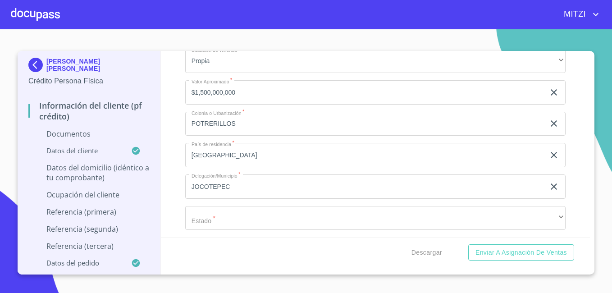
click at [593, 231] on div "HECTOR HERNANDEZ RODRIGUEZ Crédito Persona Física Información del cliente (PF c…" at bounding box center [306, 163] width 577 height 224
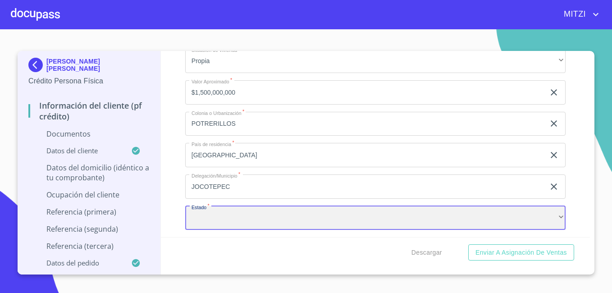
click at [361, 213] on div "​" at bounding box center [375, 218] width 380 height 24
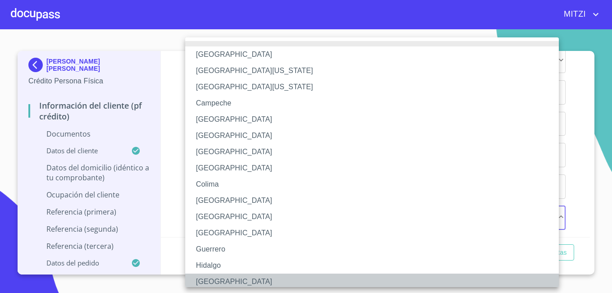
click at [221, 279] on li "Jalisco" at bounding box center [375, 282] width 380 height 16
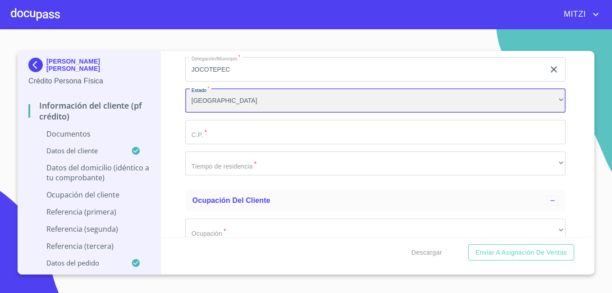
scroll to position [3132, 0]
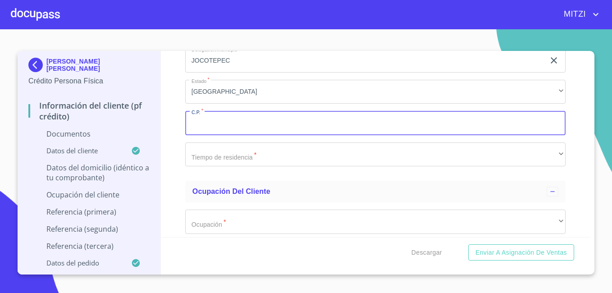
click at [200, 121] on input "Documento de identificación.   *" at bounding box center [375, 123] width 380 height 24
type input "4515"
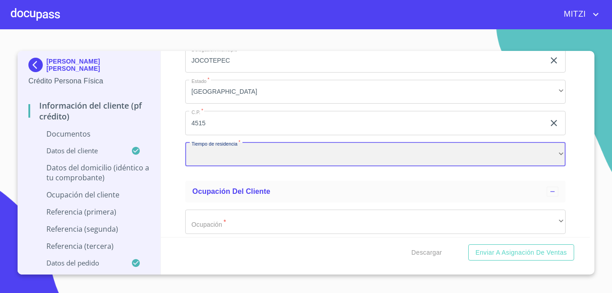
click at [213, 157] on div "​" at bounding box center [375, 154] width 380 height 24
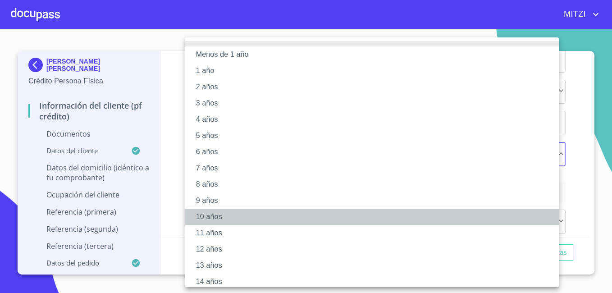
click at [250, 213] on li "10 años" at bounding box center [375, 217] width 380 height 16
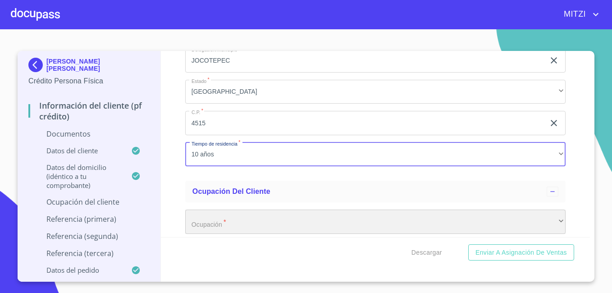
click at [309, 229] on div "​" at bounding box center [375, 222] width 380 height 24
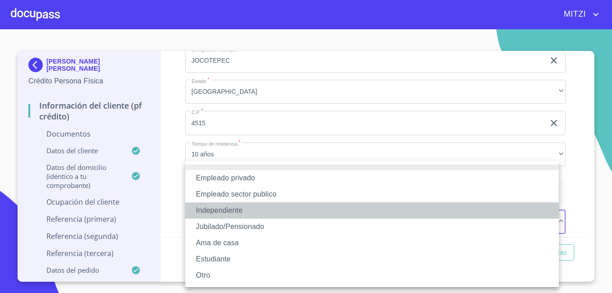
click at [274, 208] on li "Independiente" at bounding box center [372, 210] width 374 height 16
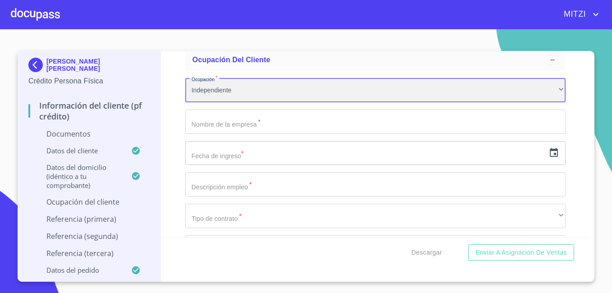
scroll to position [3276, 0]
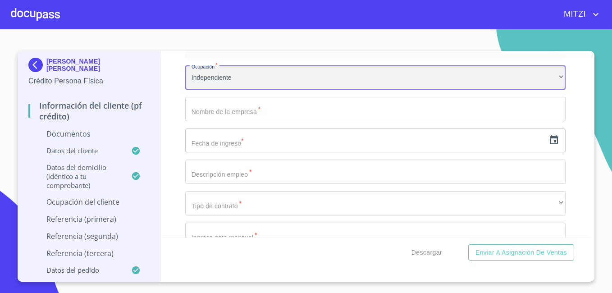
click at [441, 82] on div "Independiente" at bounding box center [375, 77] width 380 height 24
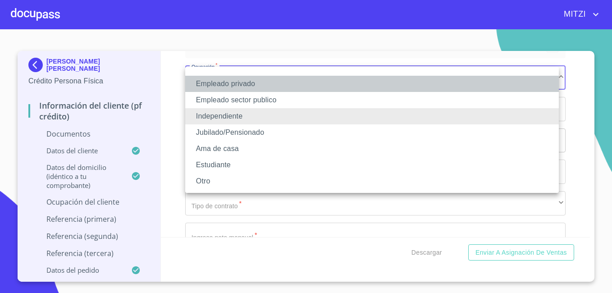
click at [354, 82] on li "Empleado privado" at bounding box center [372, 84] width 374 height 16
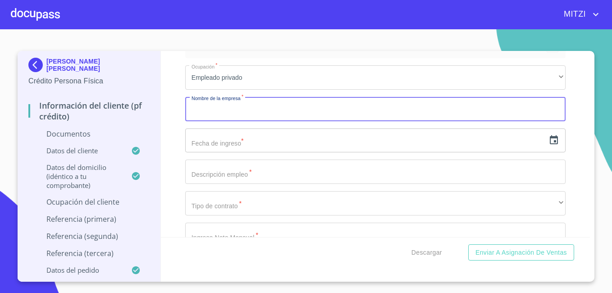
click at [314, 108] on input "Documento de identificación.   *" at bounding box center [375, 109] width 380 height 24
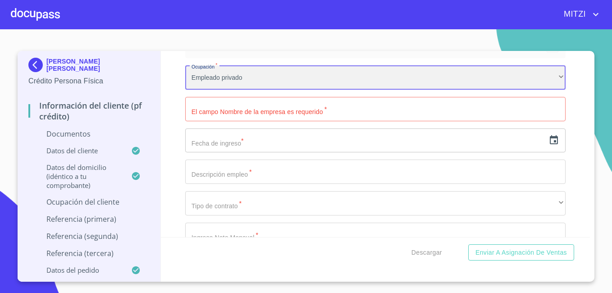
click at [322, 84] on div "Empleado privado" at bounding box center [375, 77] width 380 height 24
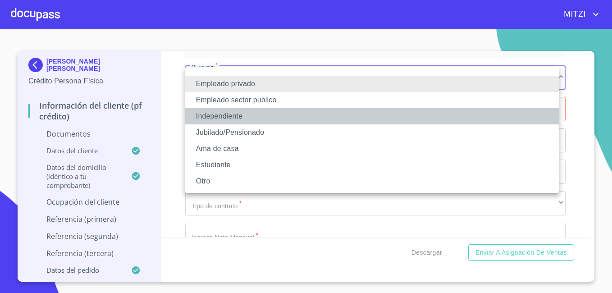
click at [313, 123] on li "Independiente" at bounding box center [372, 116] width 374 height 16
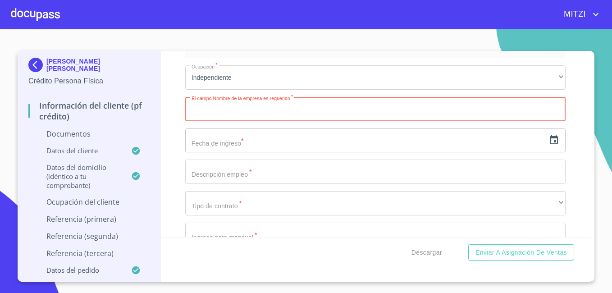
click at [270, 112] on input "Documento de identificación.   *" at bounding box center [375, 109] width 380 height 24
type input "GANADERO"
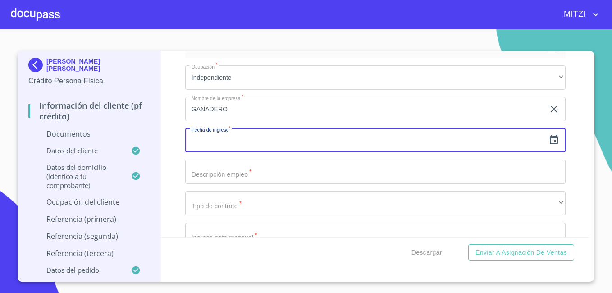
click at [332, 146] on input "text" at bounding box center [365, 140] width 360 height 24
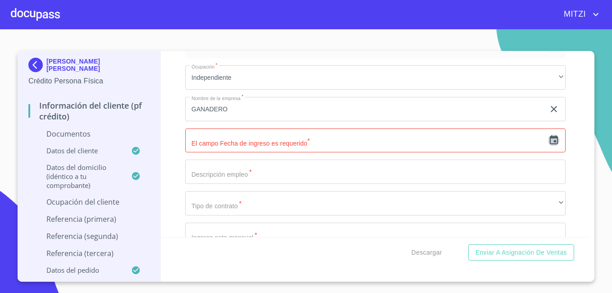
click at [549, 142] on icon "button" at bounding box center [554, 140] width 11 height 11
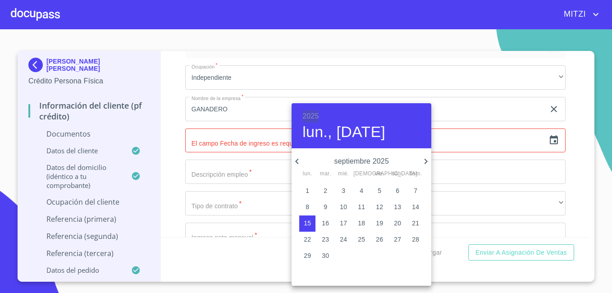
click at [315, 110] on h6 "2025" at bounding box center [310, 116] width 16 height 13
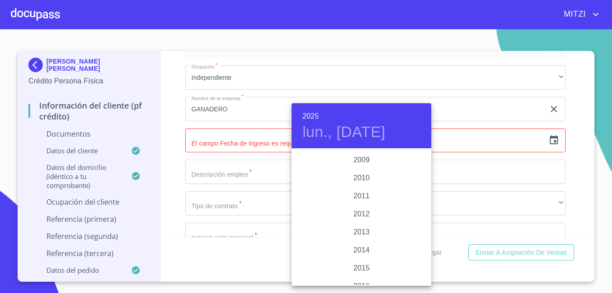
scroll to position [1515, 0]
click at [373, 269] on div "2015" at bounding box center [362, 267] width 140 height 18
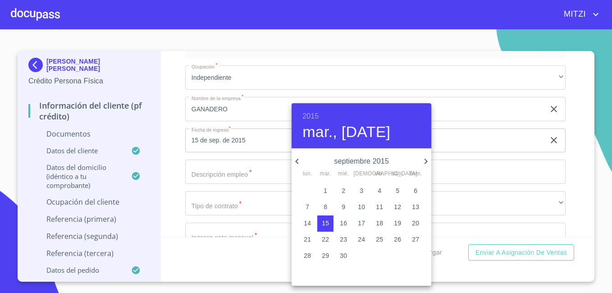
click at [296, 157] on icon "button" at bounding box center [297, 161] width 11 height 11
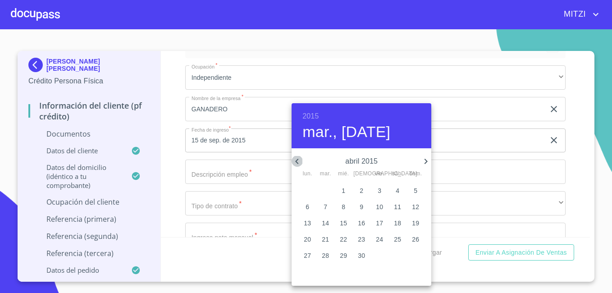
click at [296, 157] on icon "button" at bounding box center [297, 161] width 11 height 11
click at [380, 189] on p "2" at bounding box center [380, 190] width 4 height 9
type input "2 de ene. de 2015"
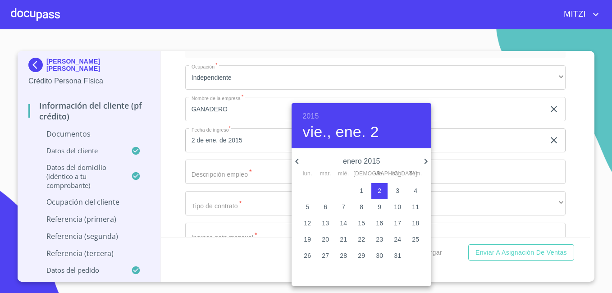
click at [263, 173] on div at bounding box center [306, 146] width 612 height 293
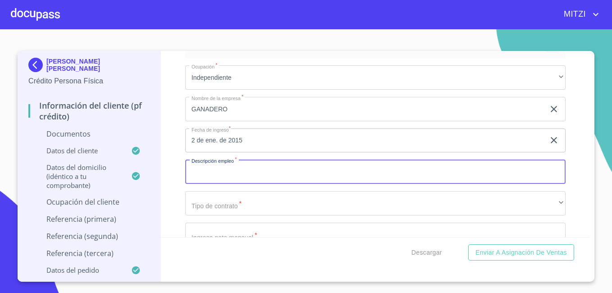
click at [263, 173] on input "Documento de identificación.   *" at bounding box center [375, 172] width 380 height 24
type input "DUEÑO"
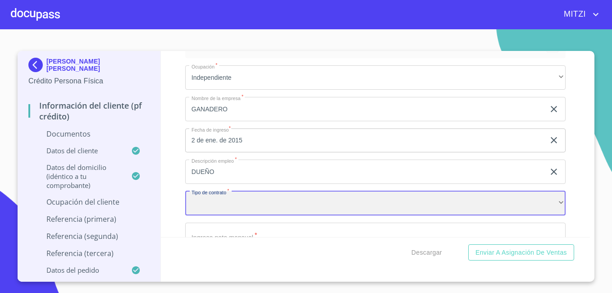
click at [314, 206] on div "​" at bounding box center [375, 203] width 380 height 24
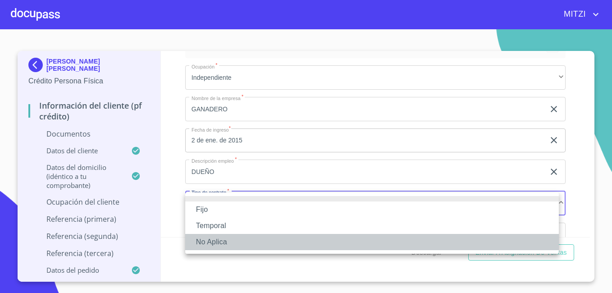
click at [293, 245] on li "No Aplica" at bounding box center [372, 242] width 374 height 16
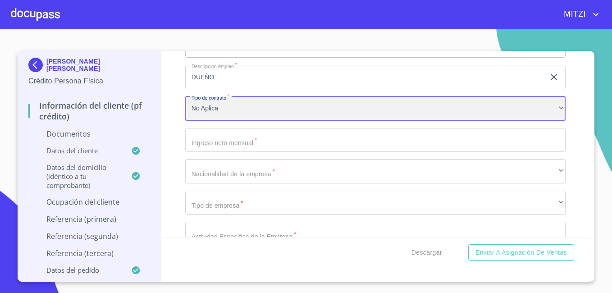
scroll to position [3384, 0]
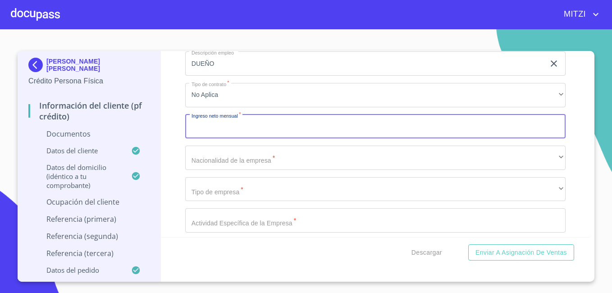
click at [415, 120] on input "Documento de identificación.   *" at bounding box center [375, 126] width 380 height 24
type input "60,000"
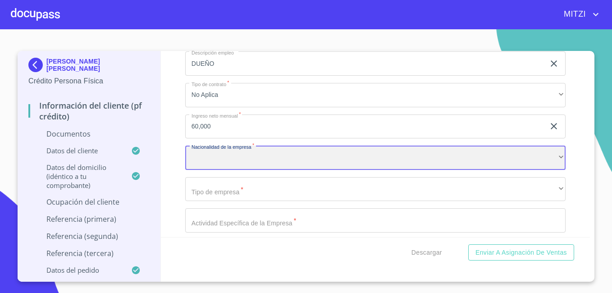
click at [384, 164] on div "​" at bounding box center [375, 158] width 380 height 24
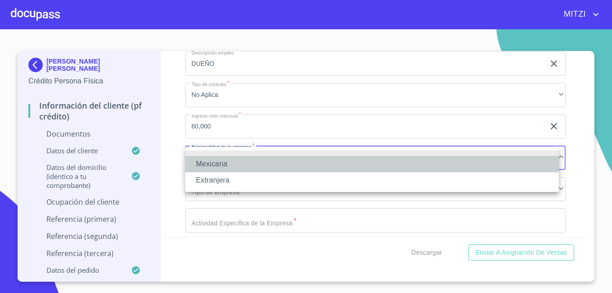
click at [255, 160] on li "Mexicana" at bounding box center [372, 164] width 374 height 16
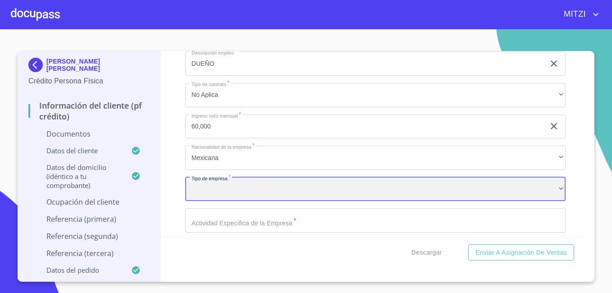
click at [277, 190] on div "​" at bounding box center [375, 189] width 380 height 24
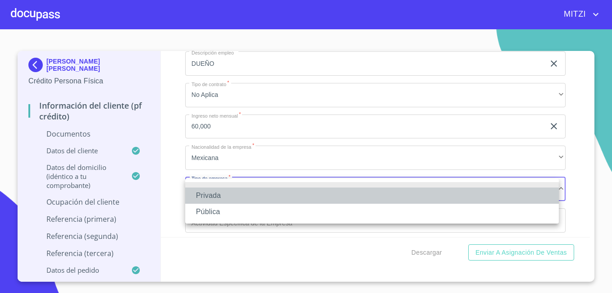
click at [277, 190] on li "Privada" at bounding box center [372, 196] width 374 height 16
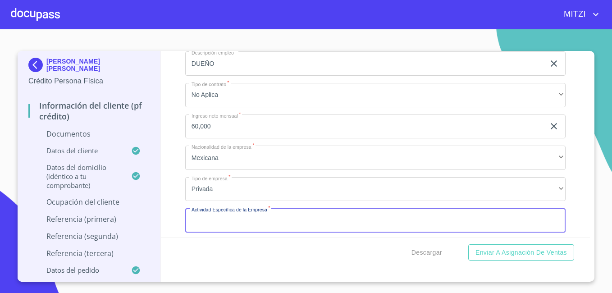
click at [288, 225] on input "Documento de identificación.   *" at bounding box center [375, 220] width 380 height 24
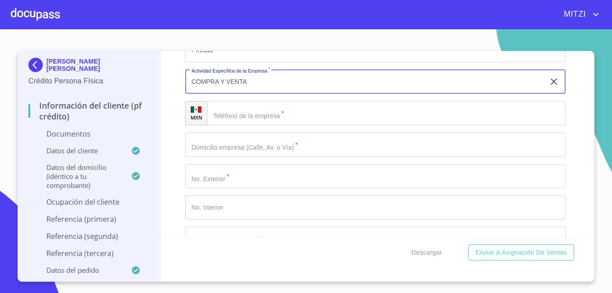
scroll to position [3528, 0]
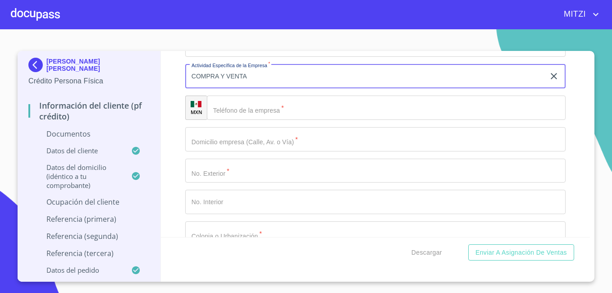
type input "COMPRA Y VENTA"
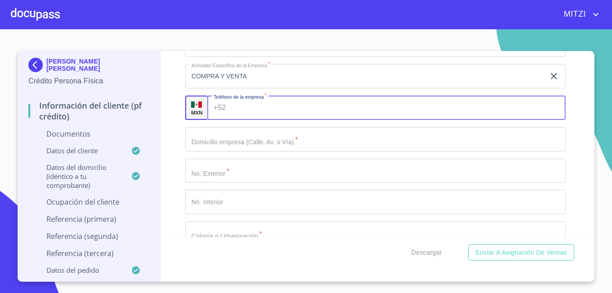
click at [228, 115] on div "+52 ​" at bounding box center [386, 108] width 358 height 24
type input "(33)13650406"
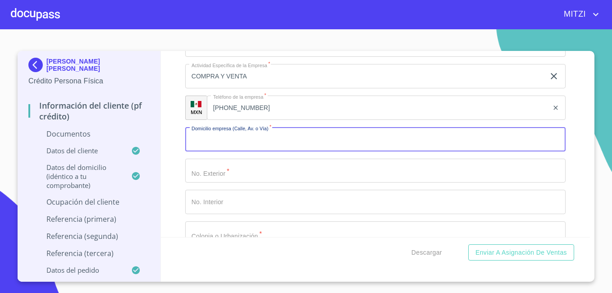
click at [228, 144] on input "Documento de identificación.   *" at bounding box center [375, 139] width 380 height 24
type input "CARRETERA A POTRERILLOS"
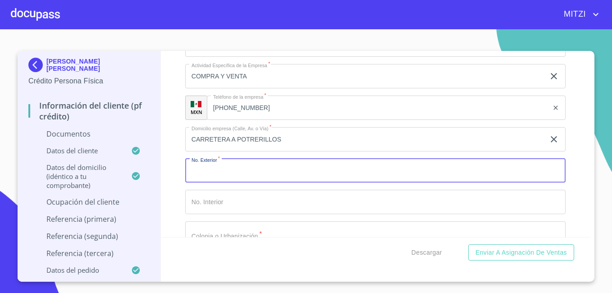
click at [201, 170] on input "Documento de identificación.   *" at bounding box center [375, 171] width 380 height 24
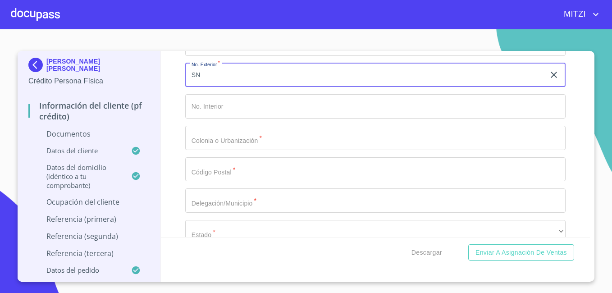
scroll to position [3637, 0]
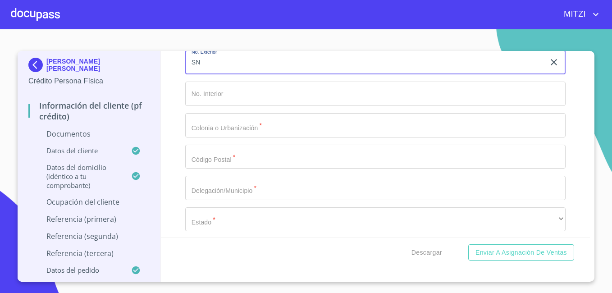
type input "SN"
click at [210, 127] on input "Documento de identificación.   *" at bounding box center [375, 125] width 380 height 24
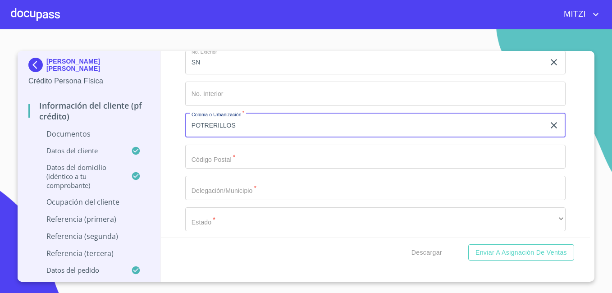
type input "POTRERILLOS"
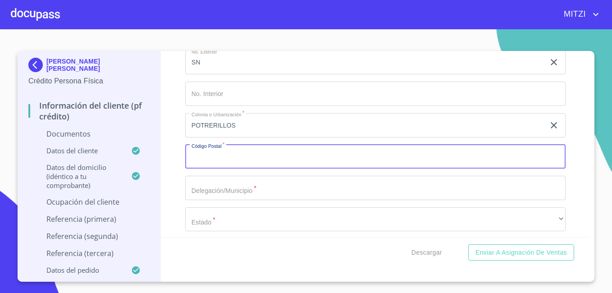
click at [201, 156] on input "Documento de identificación.   *" at bounding box center [375, 157] width 380 height 24
type input "45815"
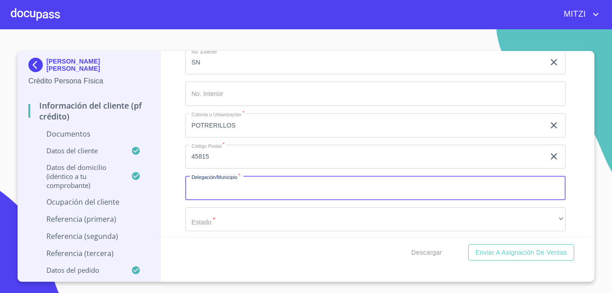
click at [253, 184] on input "Documento de identificación.   *" at bounding box center [375, 188] width 380 height 24
type input "JOCOTEPEC"
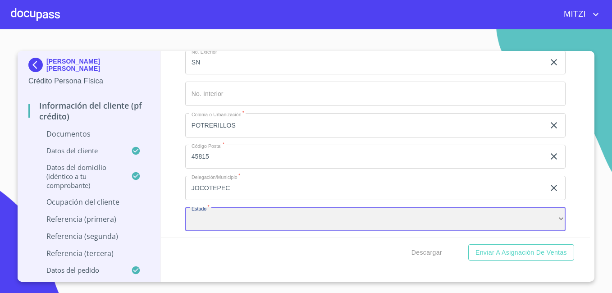
click at [329, 227] on div "​" at bounding box center [375, 219] width 380 height 24
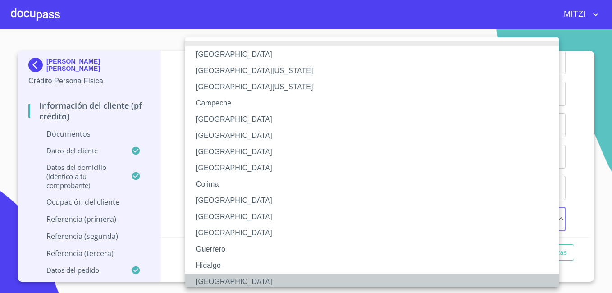
click at [250, 283] on li "Jalisco" at bounding box center [375, 282] width 380 height 16
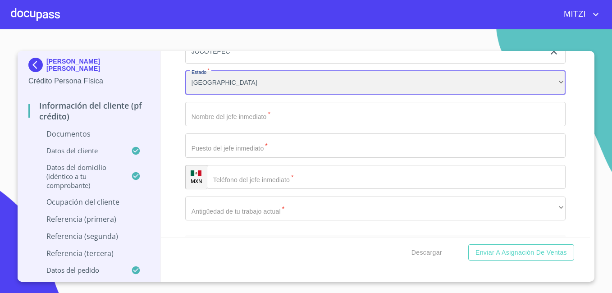
scroll to position [3781, 0]
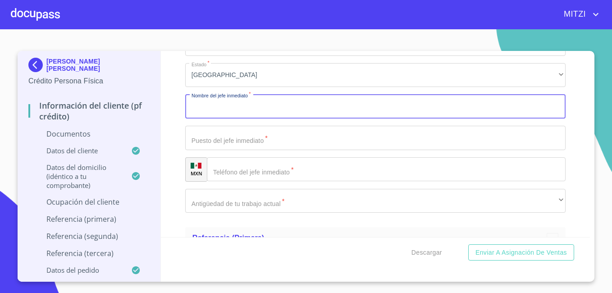
click at [306, 115] on input "Documento de identificación.   *" at bounding box center [375, 106] width 380 height 24
type input "HECTOR HERNANDEZ"
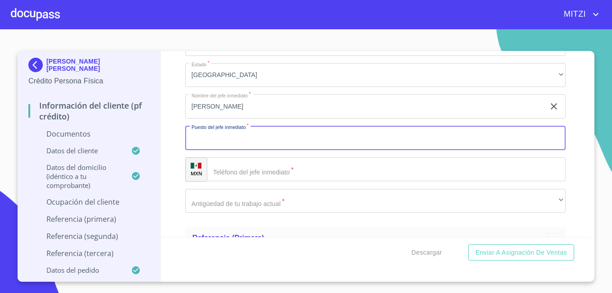
click at [224, 145] on input "Documento de identificación.   *" at bounding box center [375, 138] width 380 height 24
type input "DUEÑO"
click at [238, 177] on input "Documento de identificación.   *" at bounding box center [386, 169] width 359 height 24
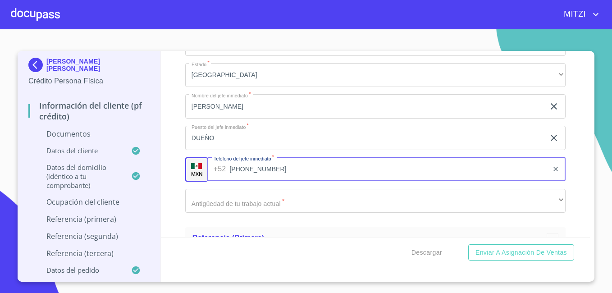
type input "(33)13650406"
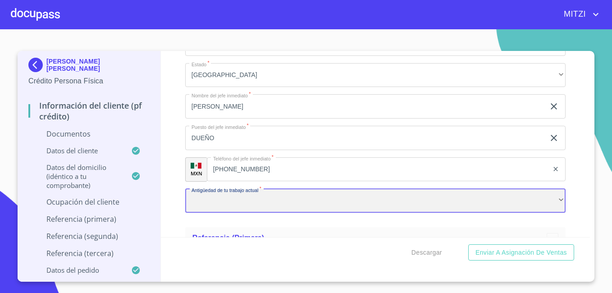
click at [256, 204] on div "​" at bounding box center [375, 201] width 380 height 24
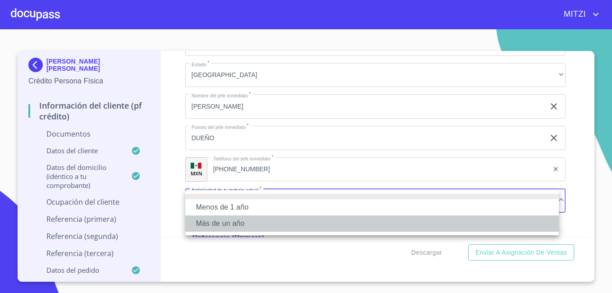
click at [248, 224] on li "Más de un año" at bounding box center [372, 223] width 374 height 16
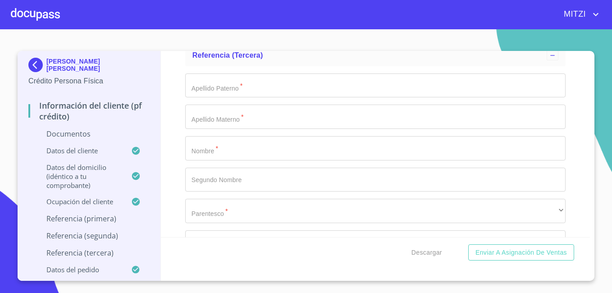
scroll to position [4458, 0]
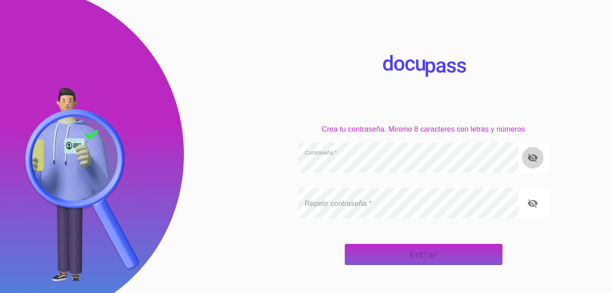
click at [539, 157] on button "toggle password visibility" at bounding box center [533, 158] width 22 height 22
click at [533, 202] on icon "toggle password visibility" at bounding box center [532, 203] width 11 height 11
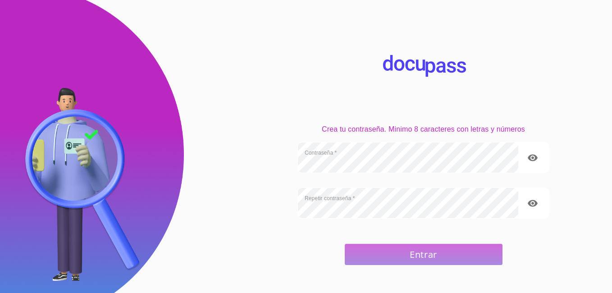
click at [431, 254] on span "Entrar" at bounding box center [424, 255] width 136 height 16
